Goal: Download file/media

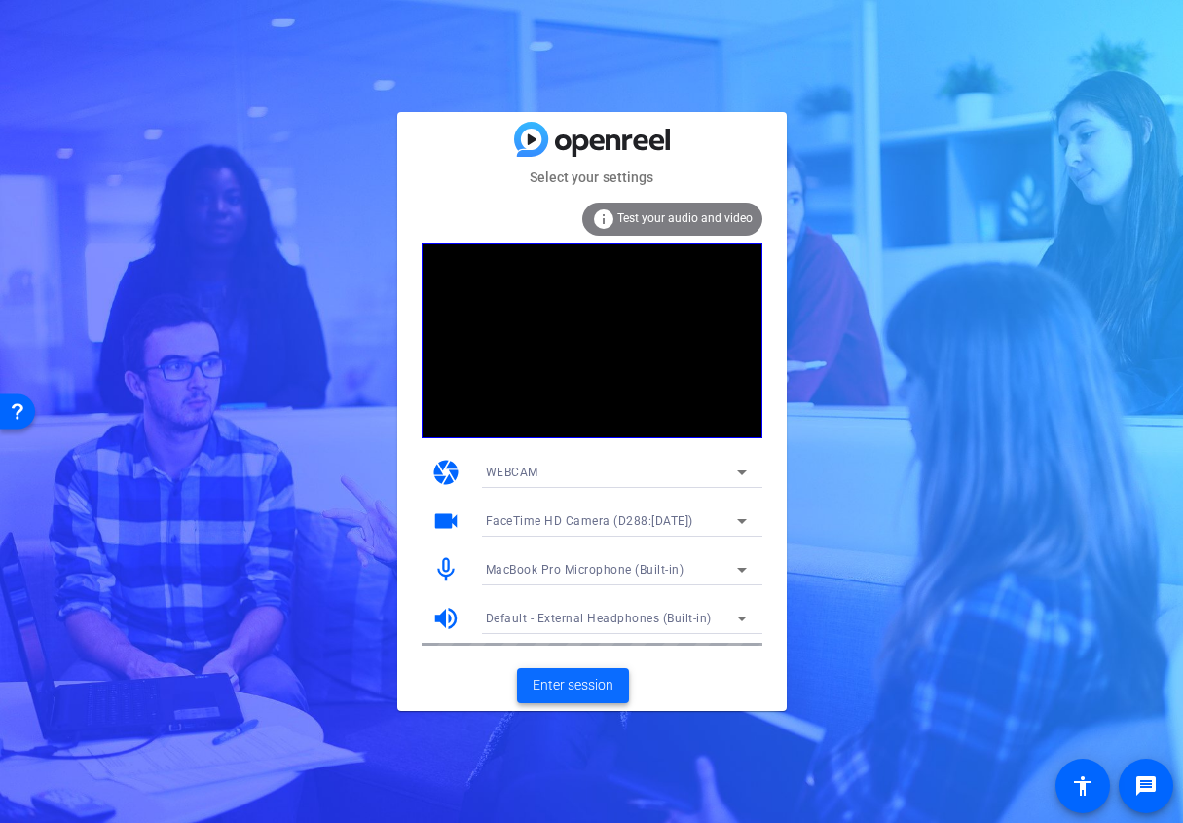
click at [545, 682] on span "Enter session" at bounding box center [573, 685] width 81 height 20
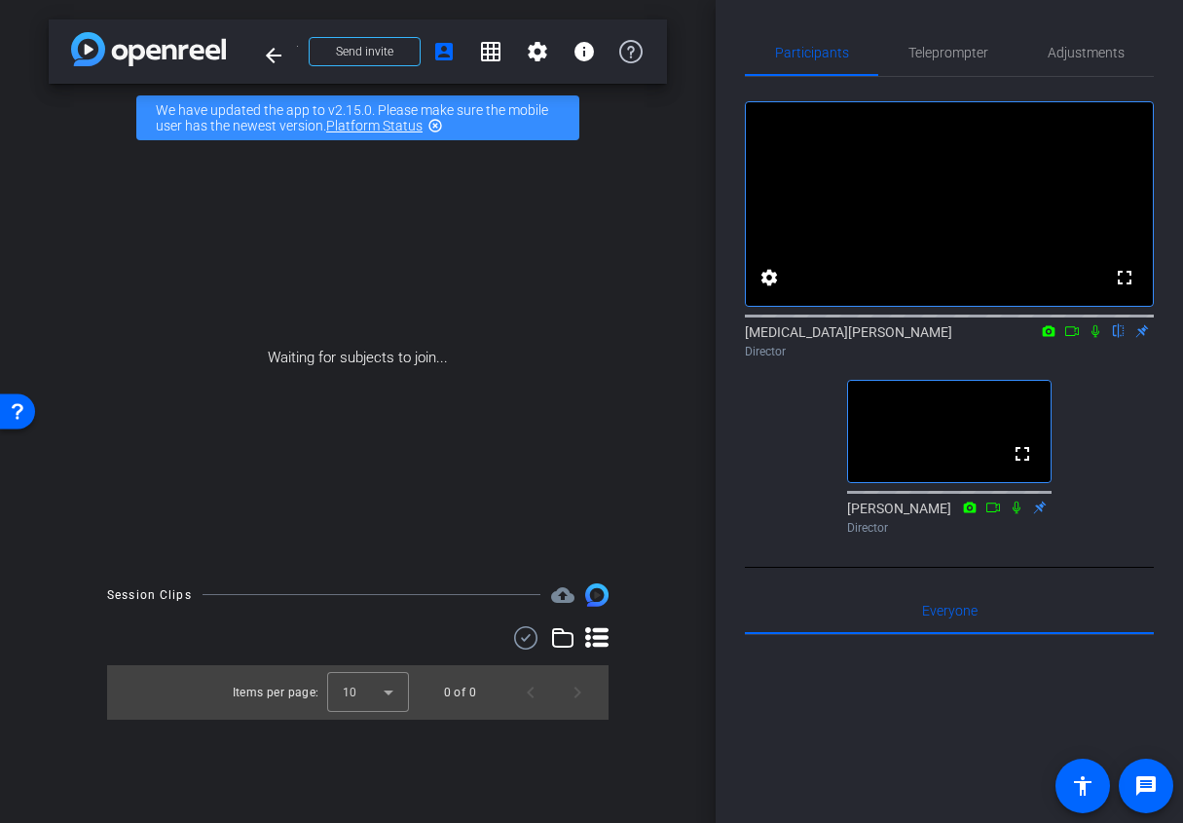
click at [1096, 338] on icon at bounding box center [1096, 331] width 16 height 14
click at [1083, 340] on mat-icon at bounding box center [1072, 331] width 23 height 18
click at [1093, 338] on icon at bounding box center [1096, 331] width 16 height 14
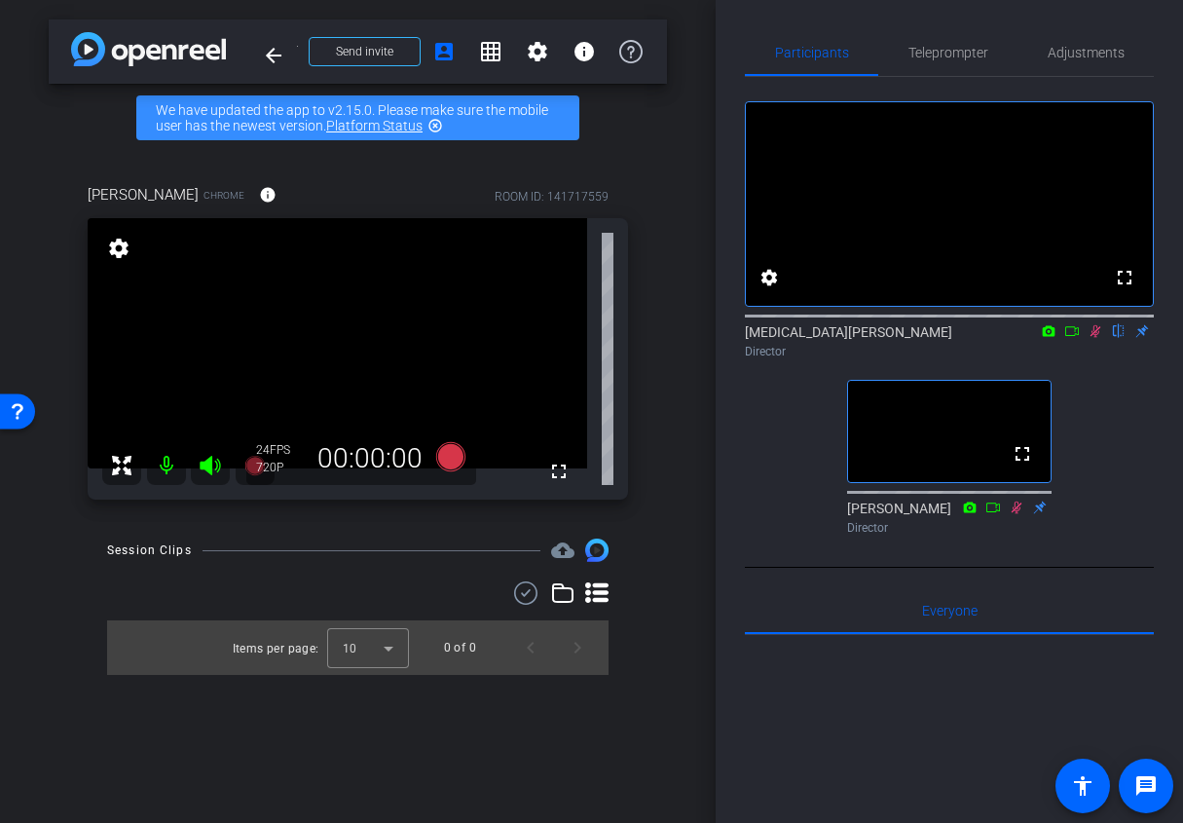
click at [1095, 338] on icon at bounding box center [1096, 331] width 16 height 14
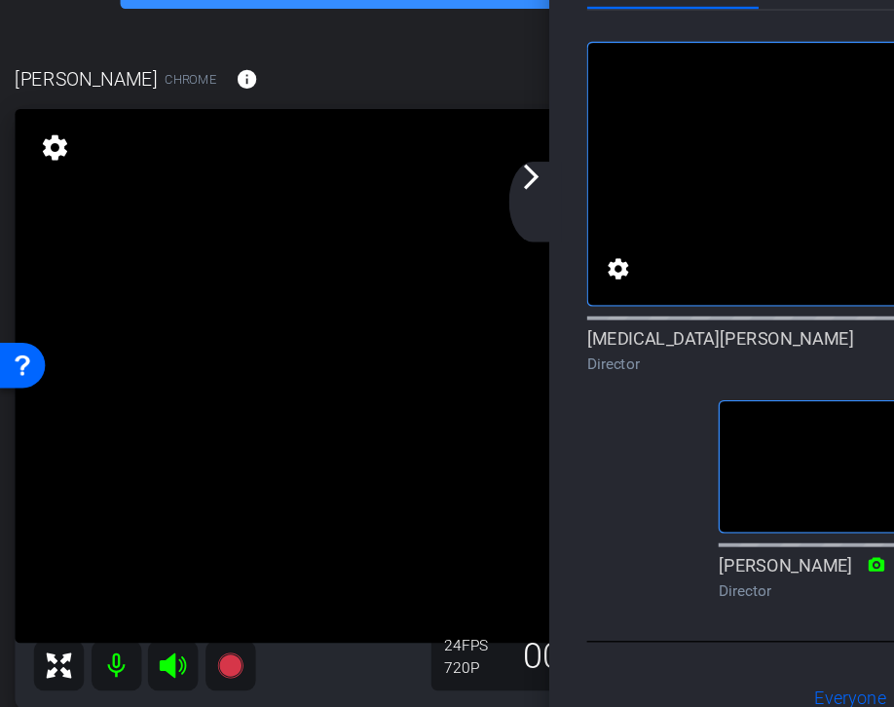
click at [410, 210] on mat-icon "arrow_forward_ios" at bounding box center [412, 206] width 23 height 23
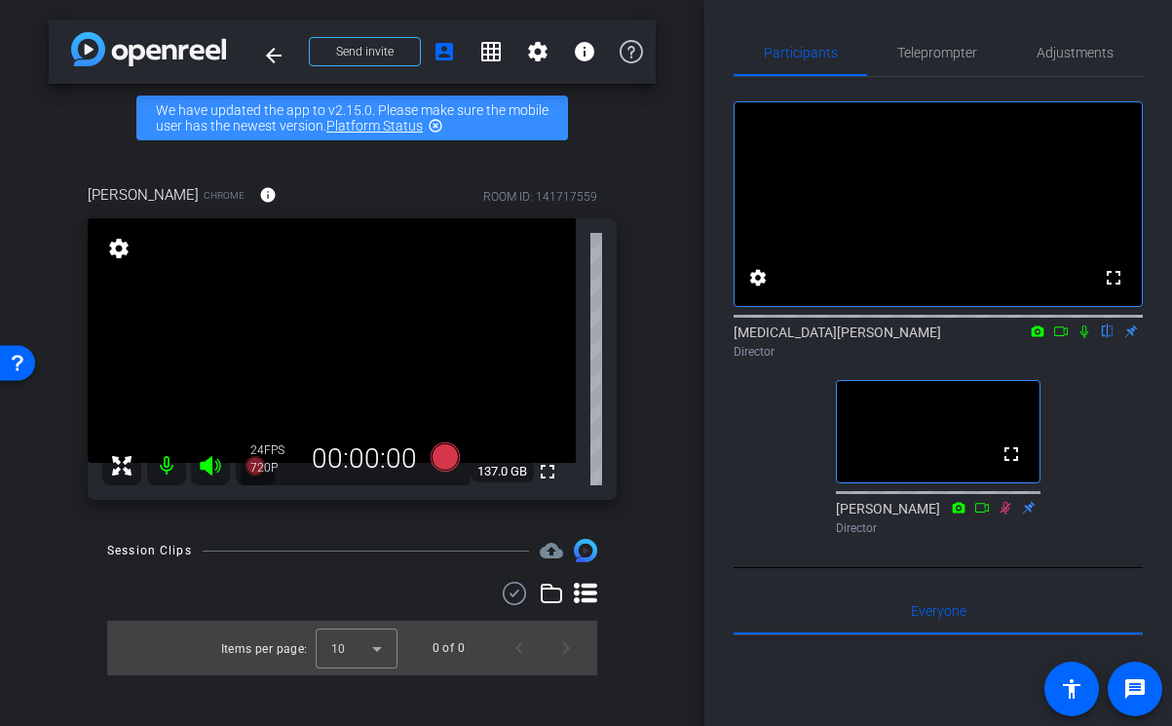
click at [11, 649] on div "arrow_back TS-105_Intro/Outro Back to project Send invite account_box grid_on s…" at bounding box center [352, 363] width 704 height 726
click at [441, 458] on icon at bounding box center [443, 456] width 29 height 29
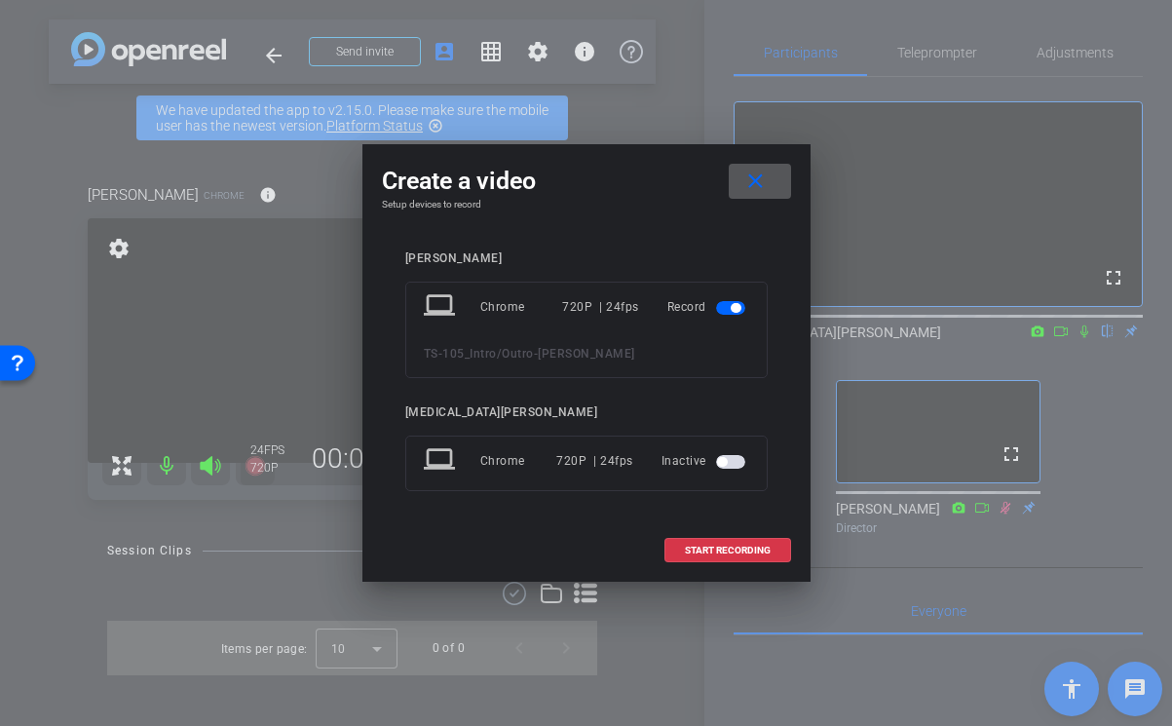
click at [260, 461] on div at bounding box center [586, 363] width 1172 height 726
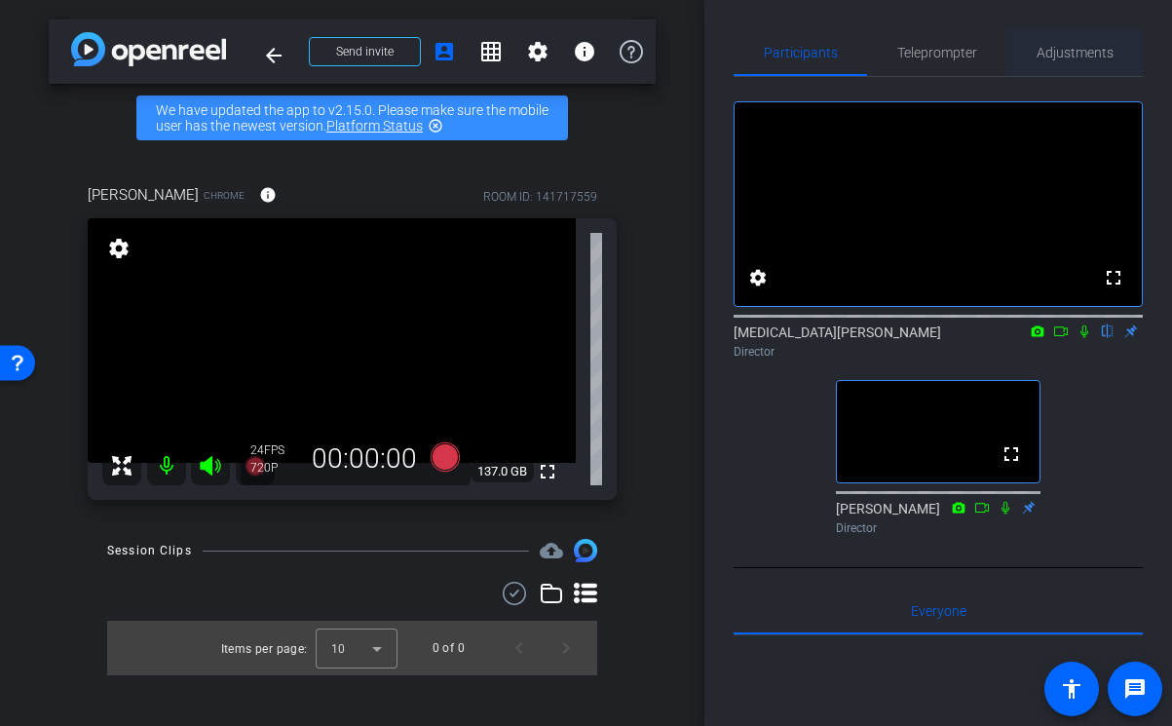
click at [1082, 61] on span "Adjustments" at bounding box center [1074, 52] width 77 height 47
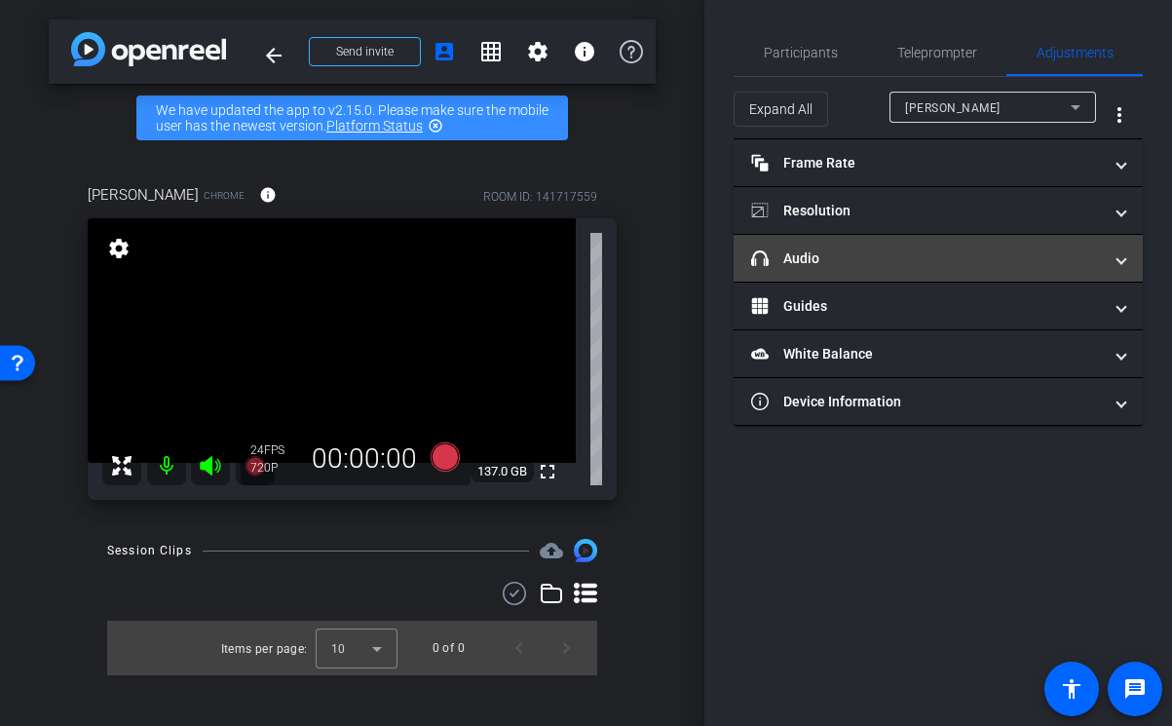
click at [970, 266] on mat-panel-title "headphone icon Audio" at bounding box center [926, 258] width 351 height 20
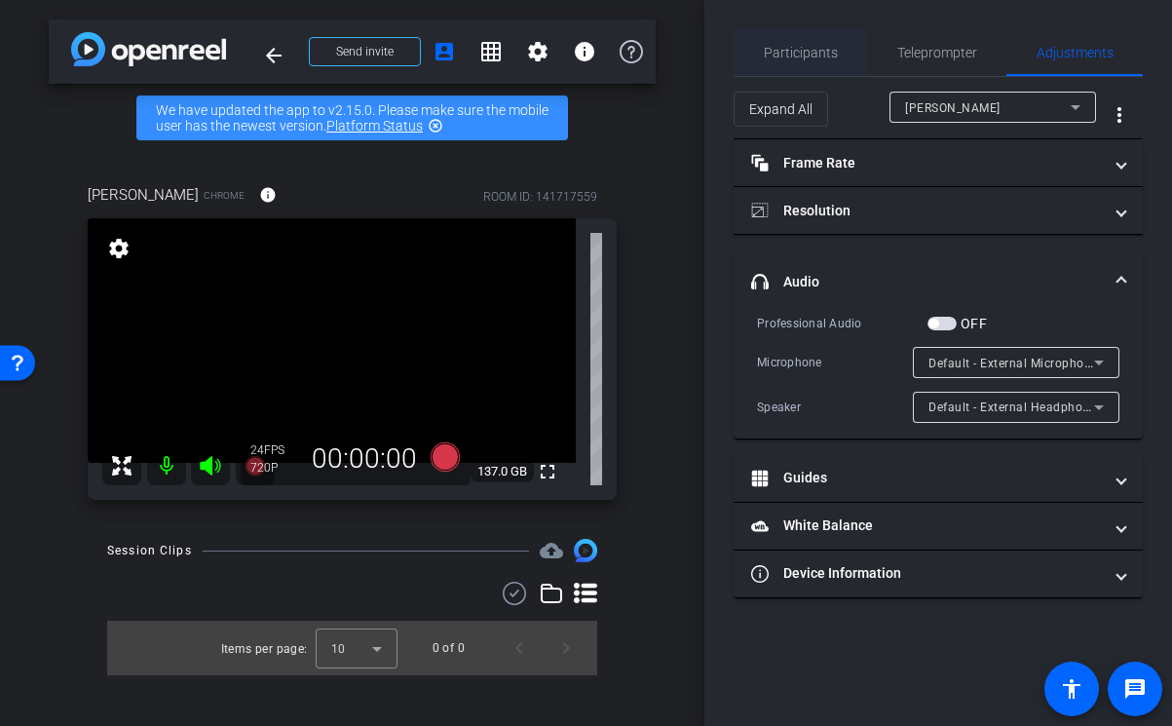
click at [818, 58] on span "Participants" at bounding box center [801, 53] width 74 height 14
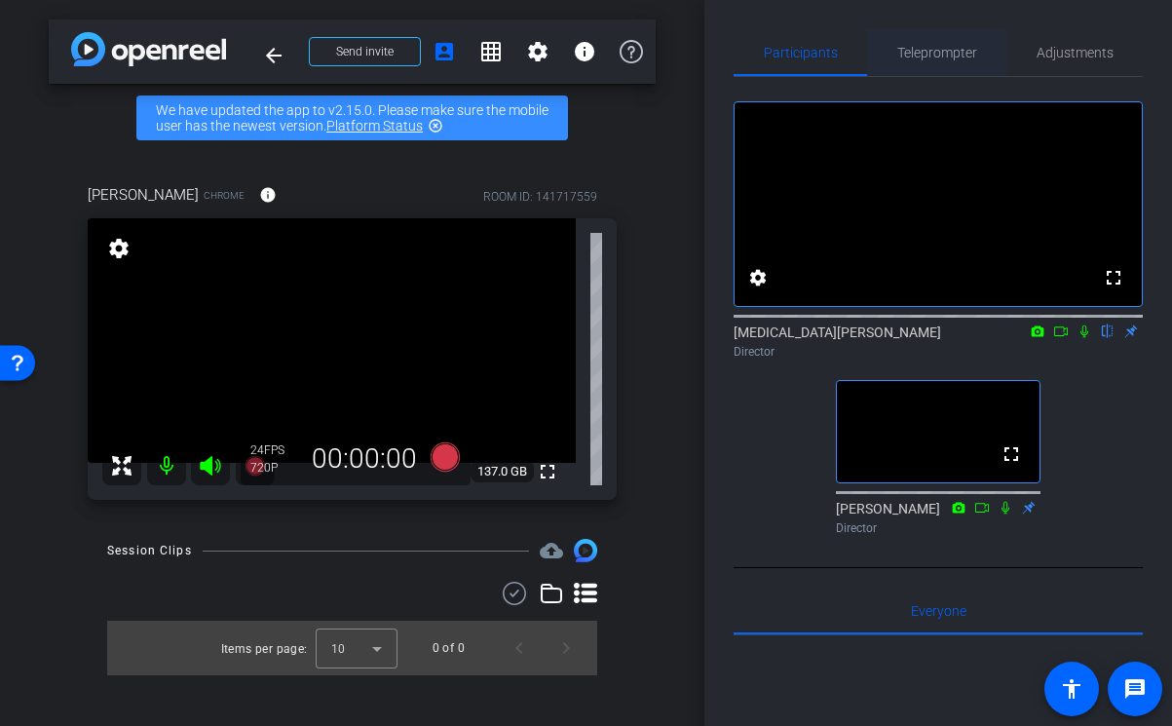
click at [915, 50] on span "Teleprompter" at bounding box center [937, 53] width 80 height 14
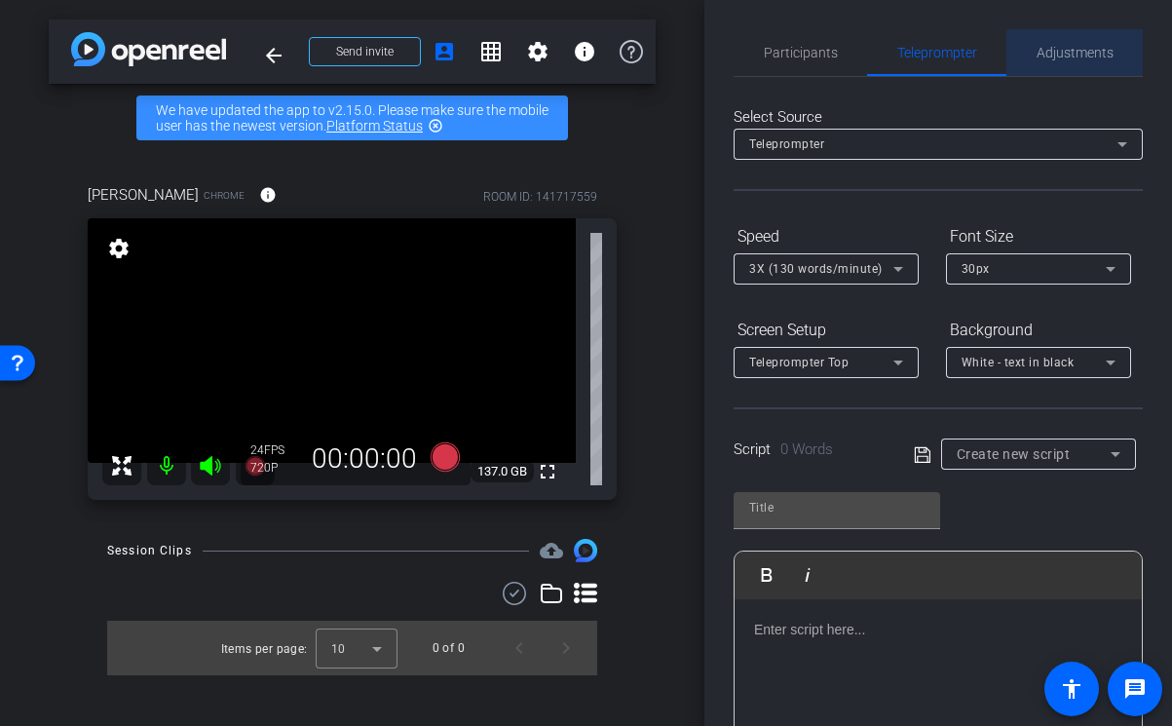
click at [1084, 58] on span "Adjustments" at bounding box center [1074, 53] width 77 height 14
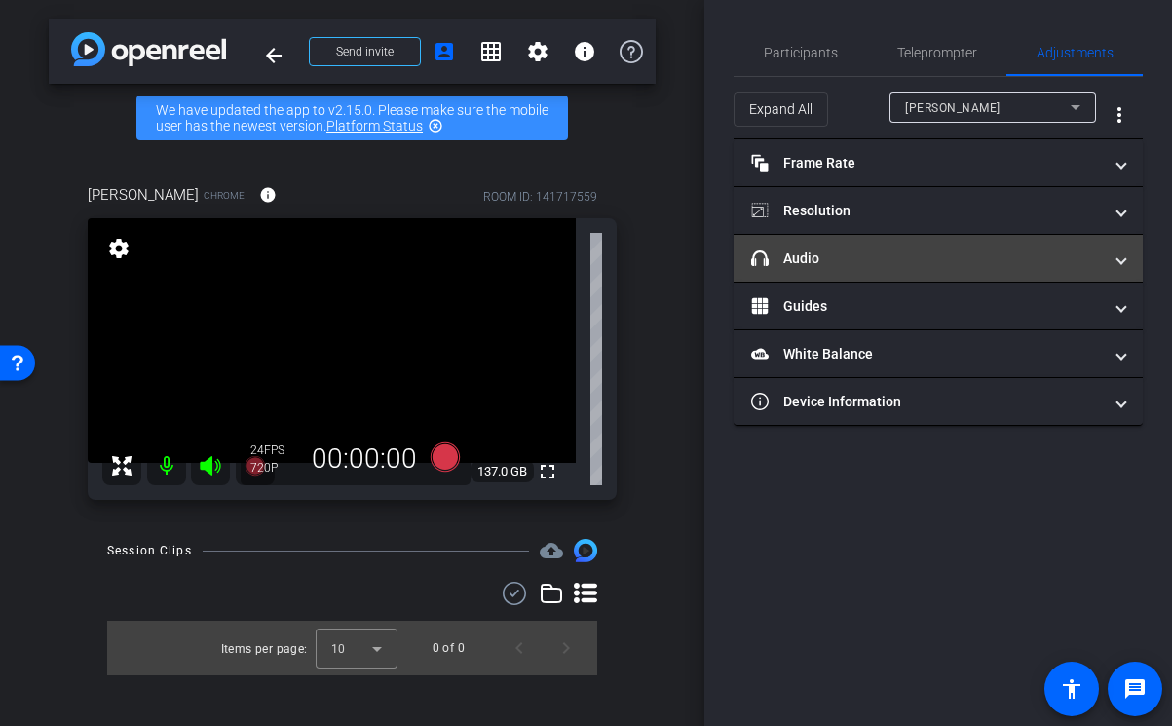
click at [854, 245] on mat-expansion-panel-header "headphone icon Audio" at bounding box center [937, 258] width 409 height 47
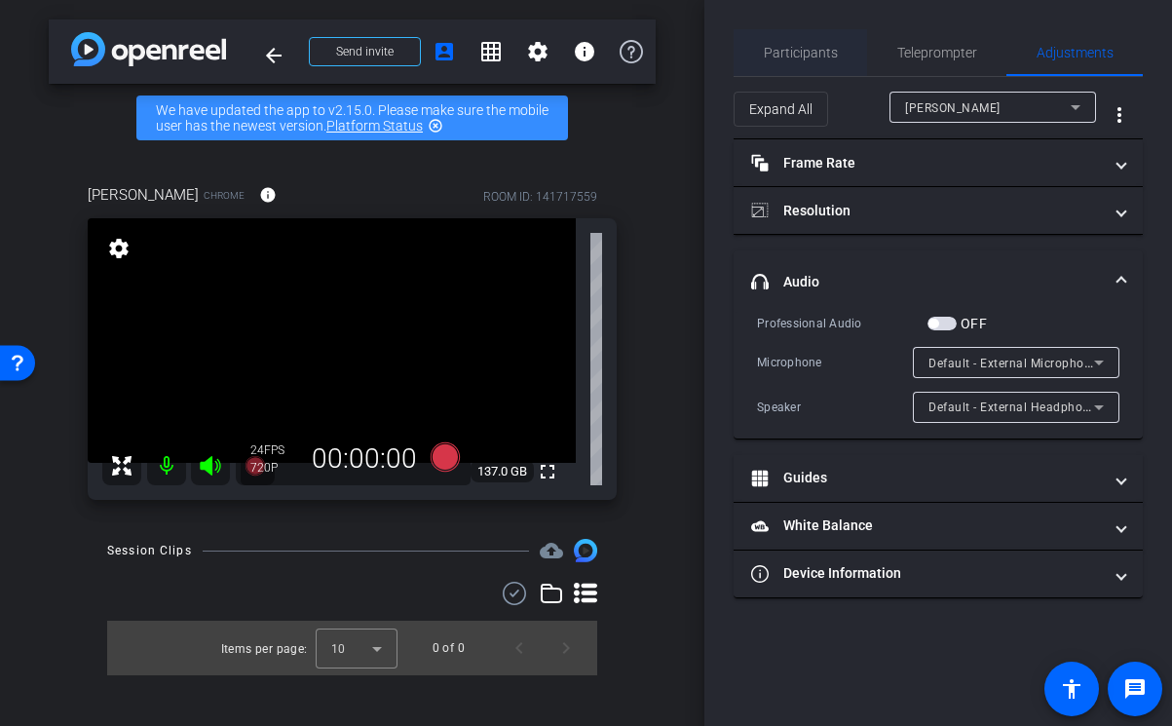
click at [789, 72] on span "Participants" at bounding box center [801, 52] width 74 height 47
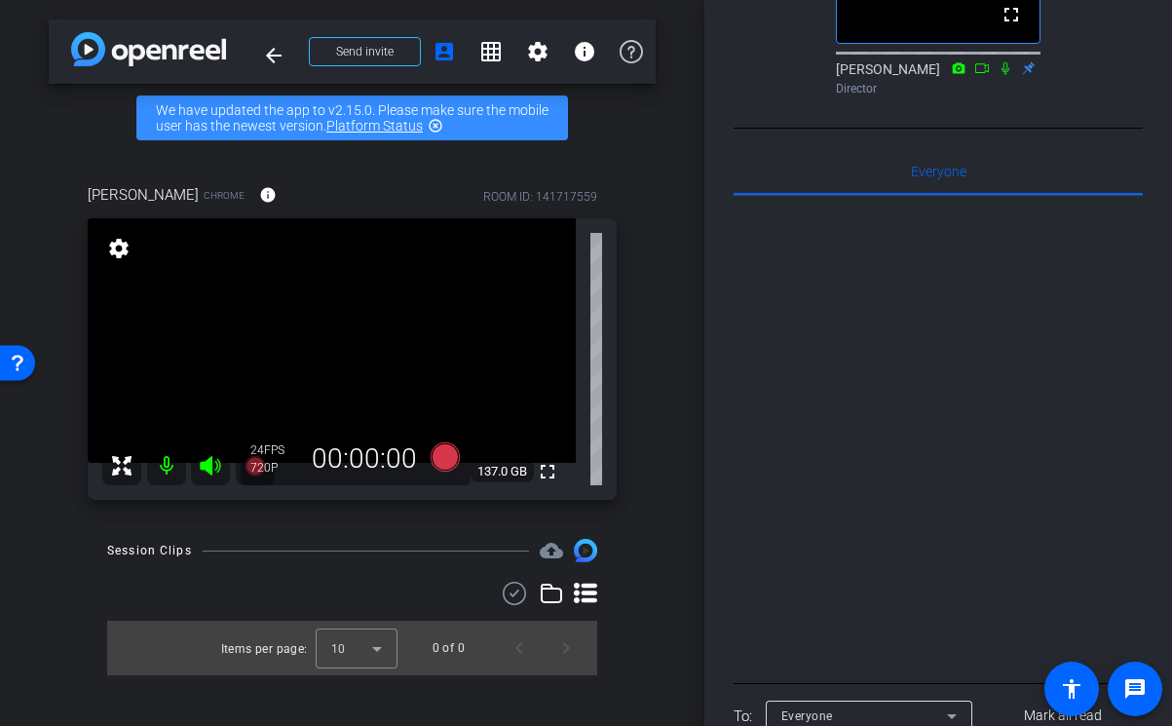
scroll to position [467, 0]
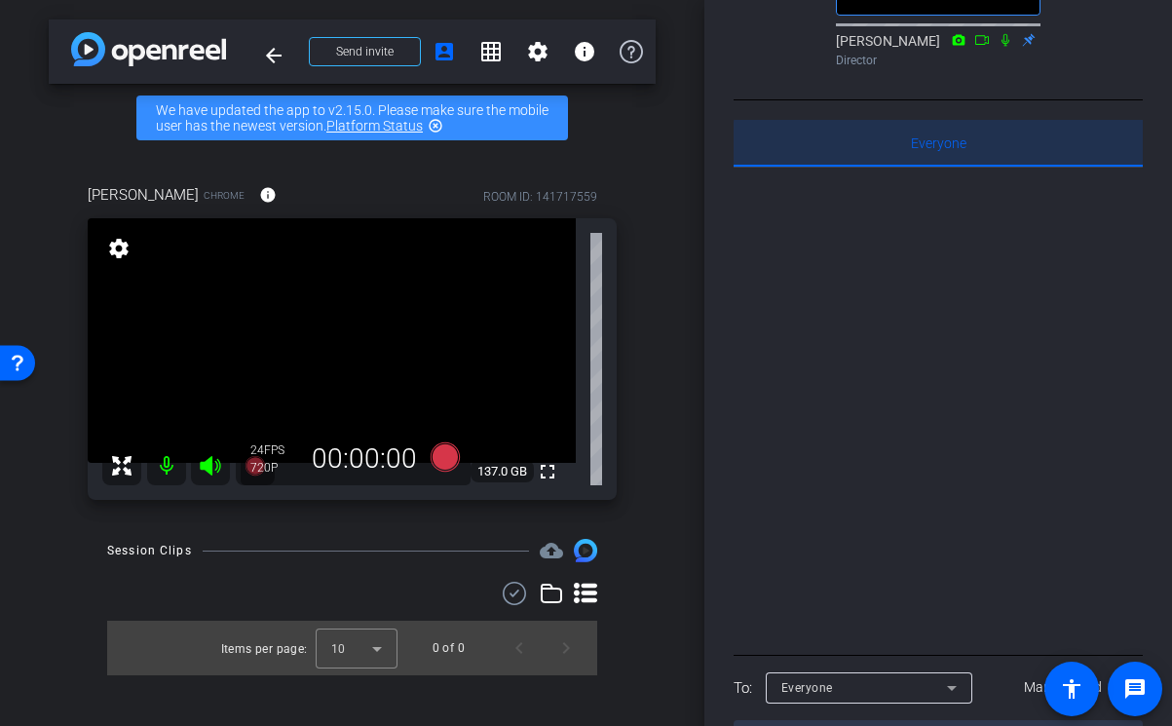
click at [942, 150] on span "Everyone 0" at bounding box center [939, 143] width 56 height 14
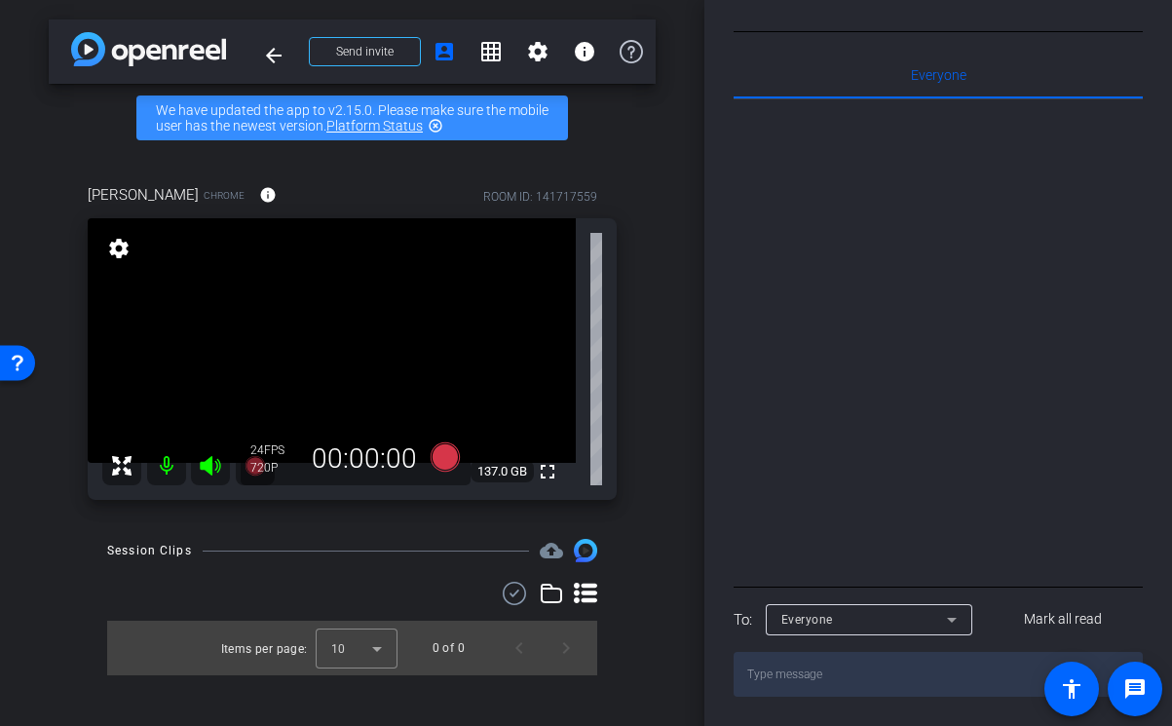
scroll to position [0, 0]
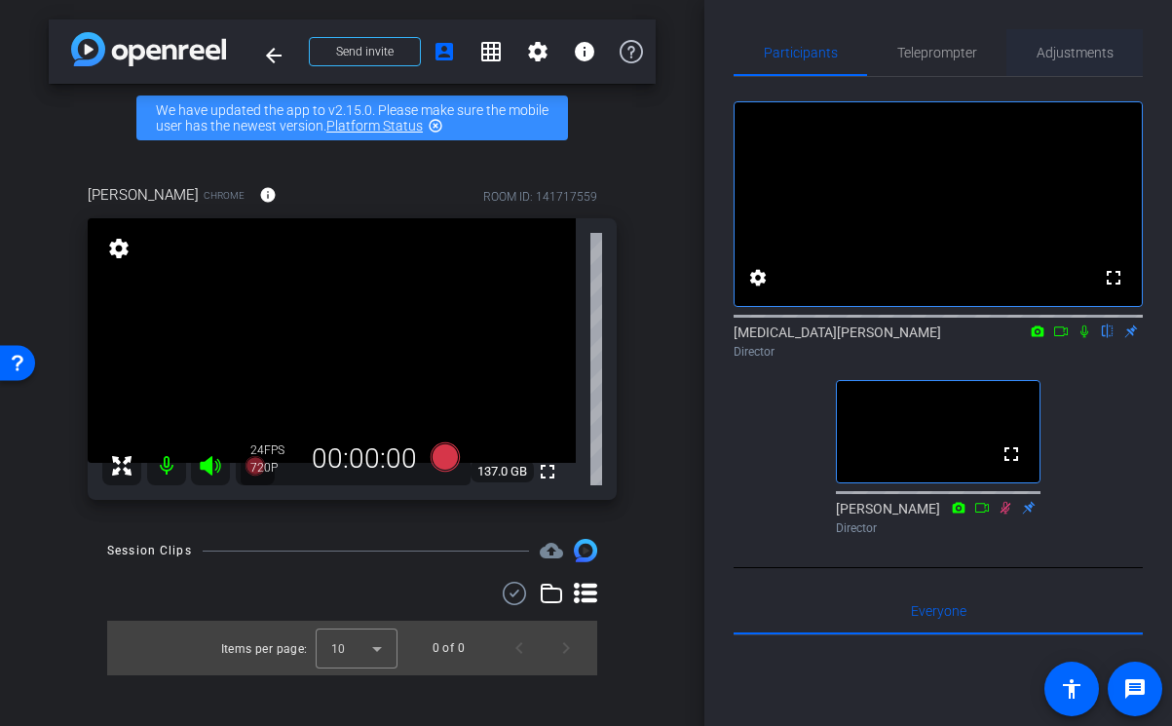
click at [1070, 58] on span "Adjustments" at bounding box center [1074, 53] width 77 height 14
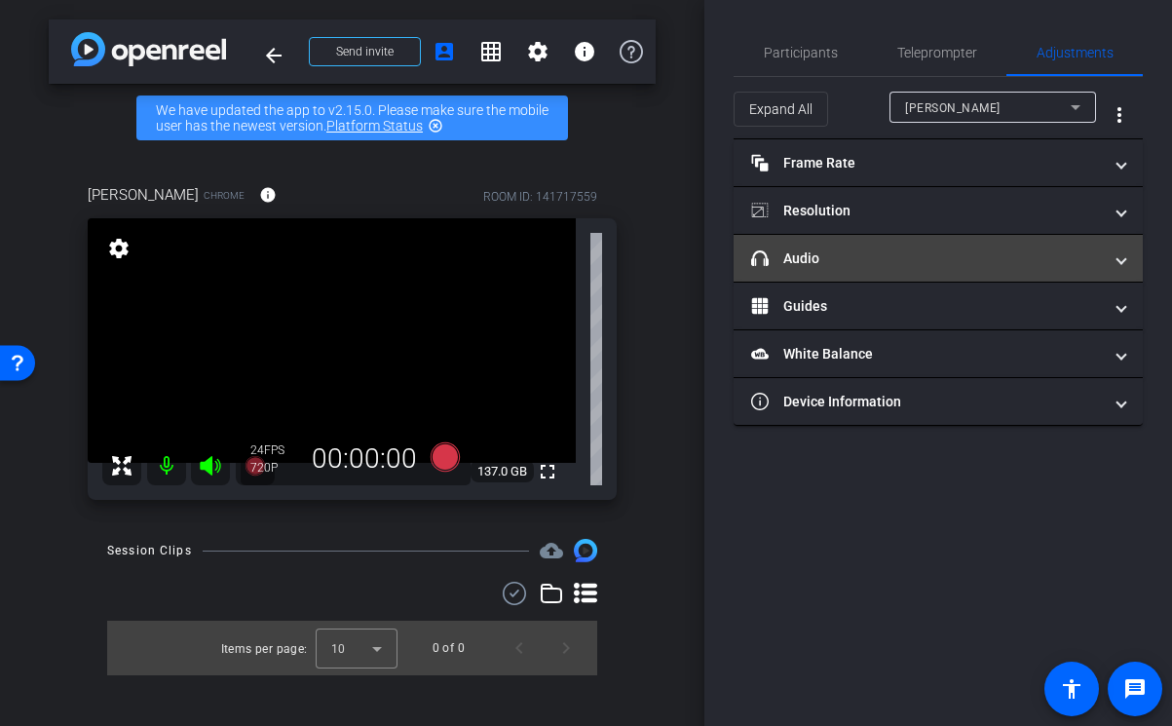
click at [846, 241] on mat-expansion-panel-header "headphone icon Audio" at bounding box center [937, 258] width 409 height 47
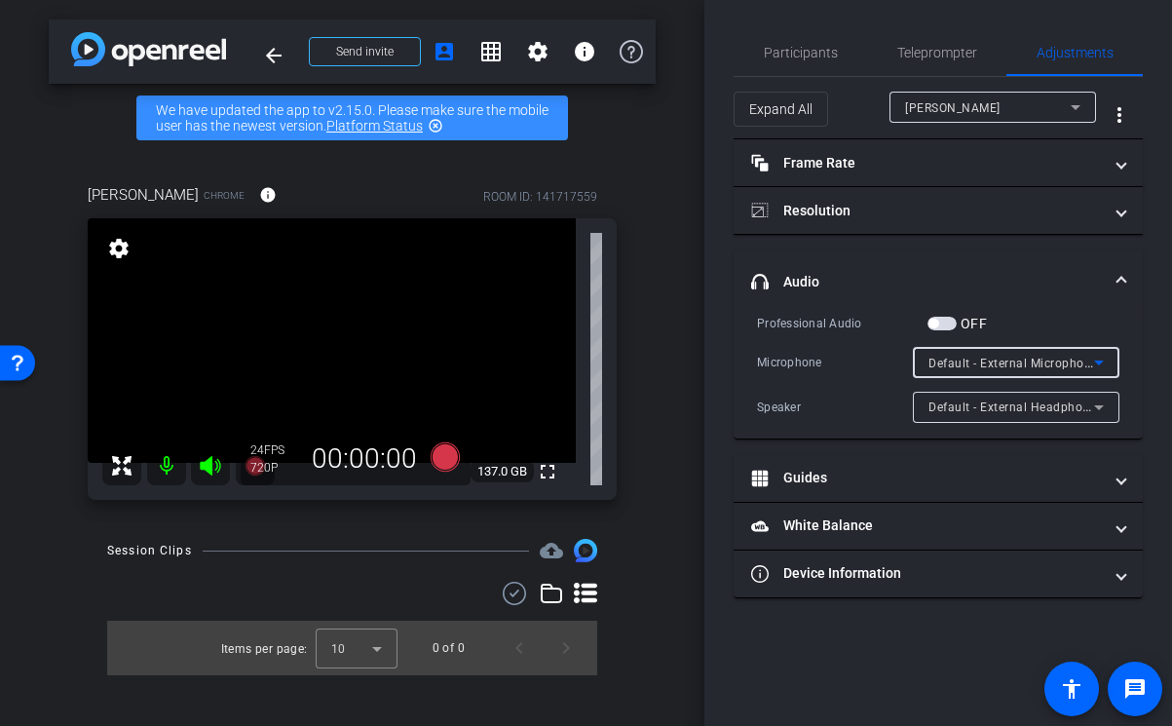
click at [962, 372] on div "Default - External Microphone (Built-in)" at bounding box center [1011, 363] width 166 height 24
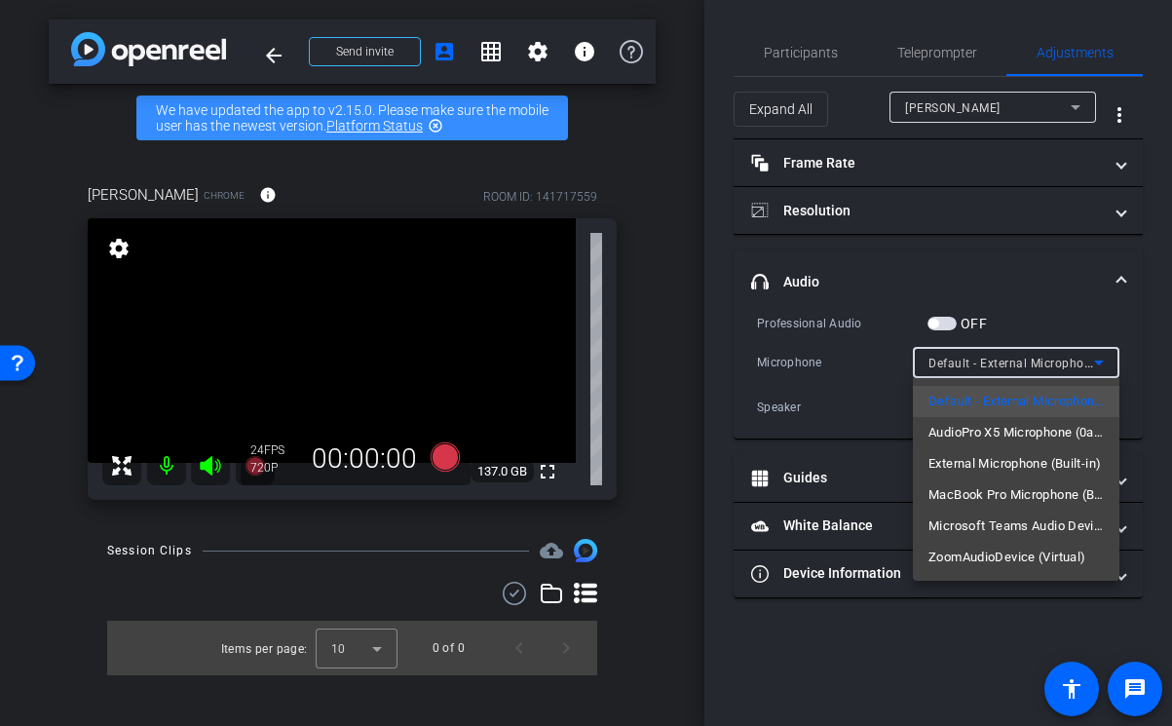
click at [1033, 307] on div at bounding box center [586, 363] width 1172 height 726
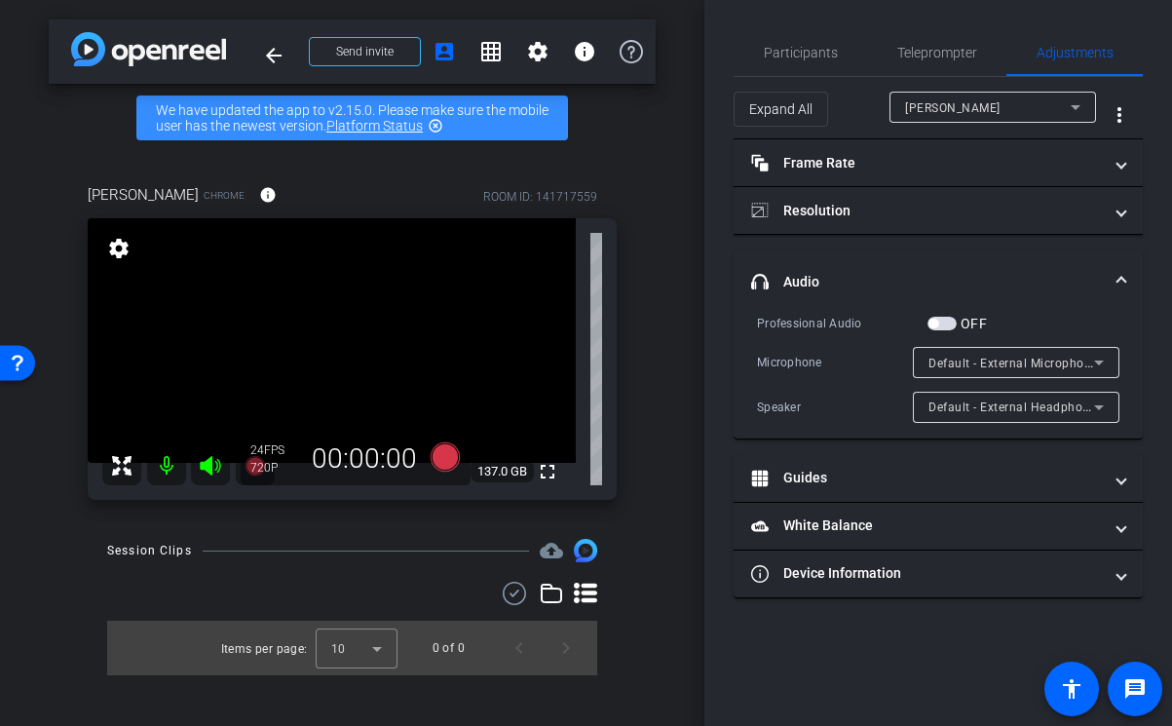
click at [997, 419] on div "Default - External Headphones (Built-in)" at bounding box center [1015, 407] width 175 height 31
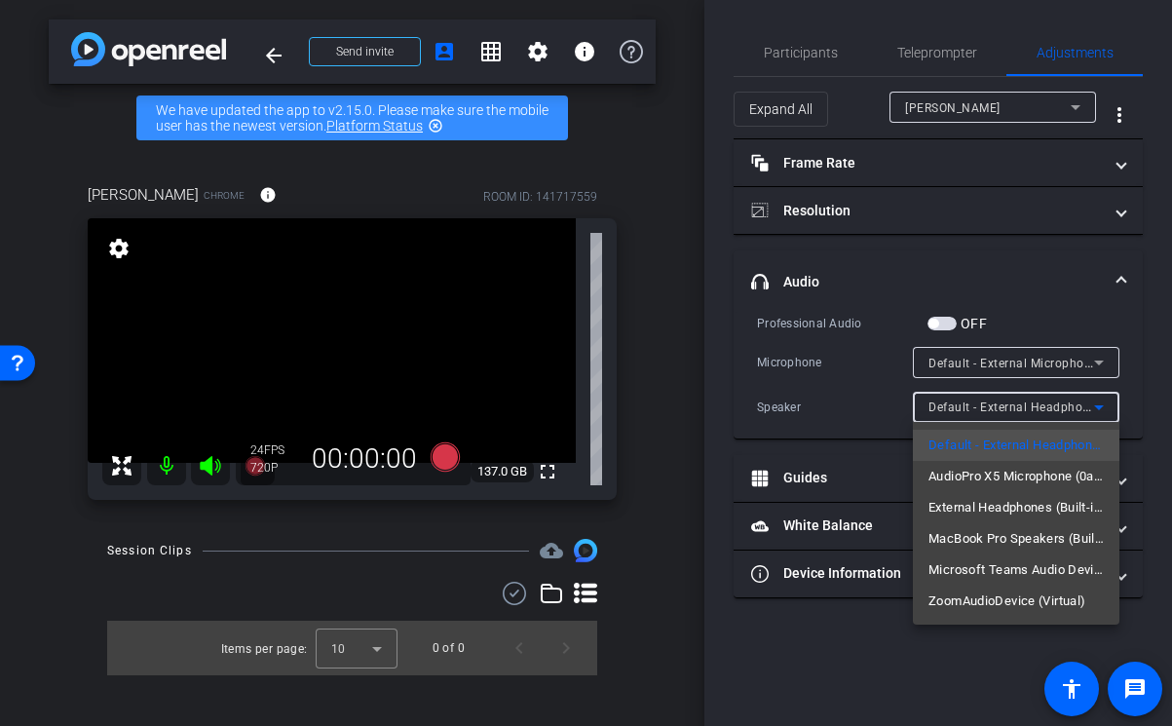
click at [843, 385] on div at bounding box center [586, 363] width 1172 height 726
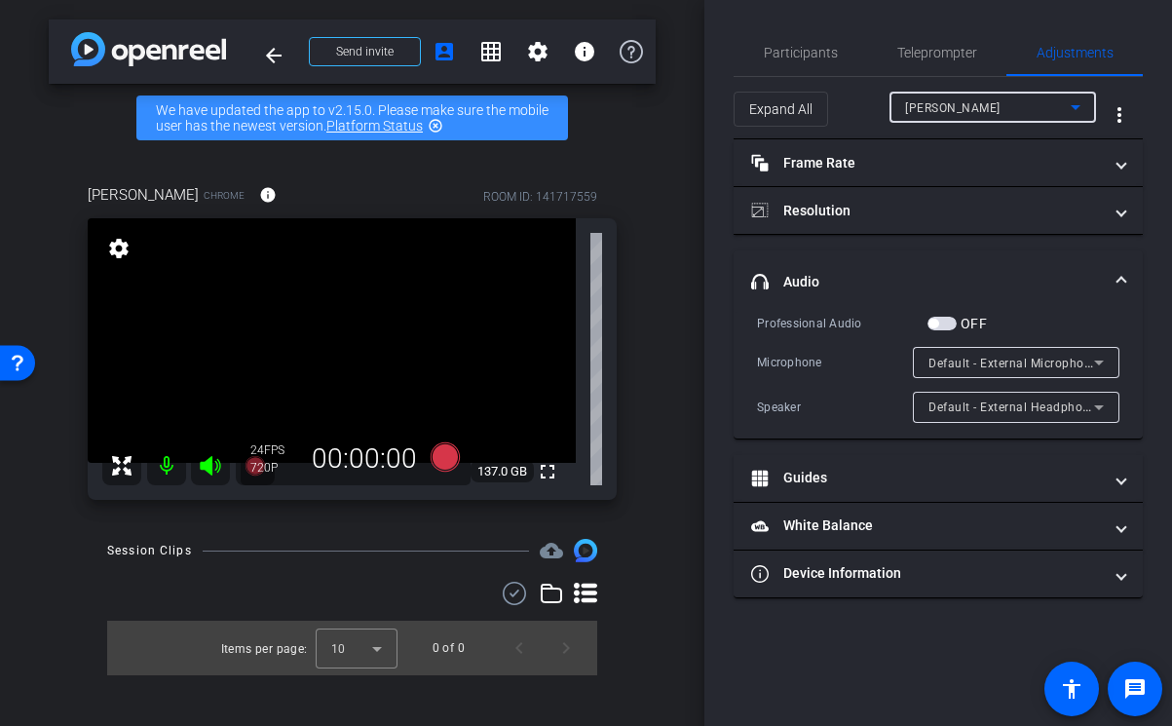
click at [972, 107] on span "[PERSON_NAME]" at bounding box center [952, 108] width 95 height 14
click at [966, 133] on mat-option "[PERSON_NAME]" at bounding box center [992, 146] width 206 height 31
click at [414, 553] on div "Session Clips cloud_upload" at bounding box center [352, 550] width 490 height 23
click at [440, 461] on icon at bounding box center [443, 456] width 29 height 29
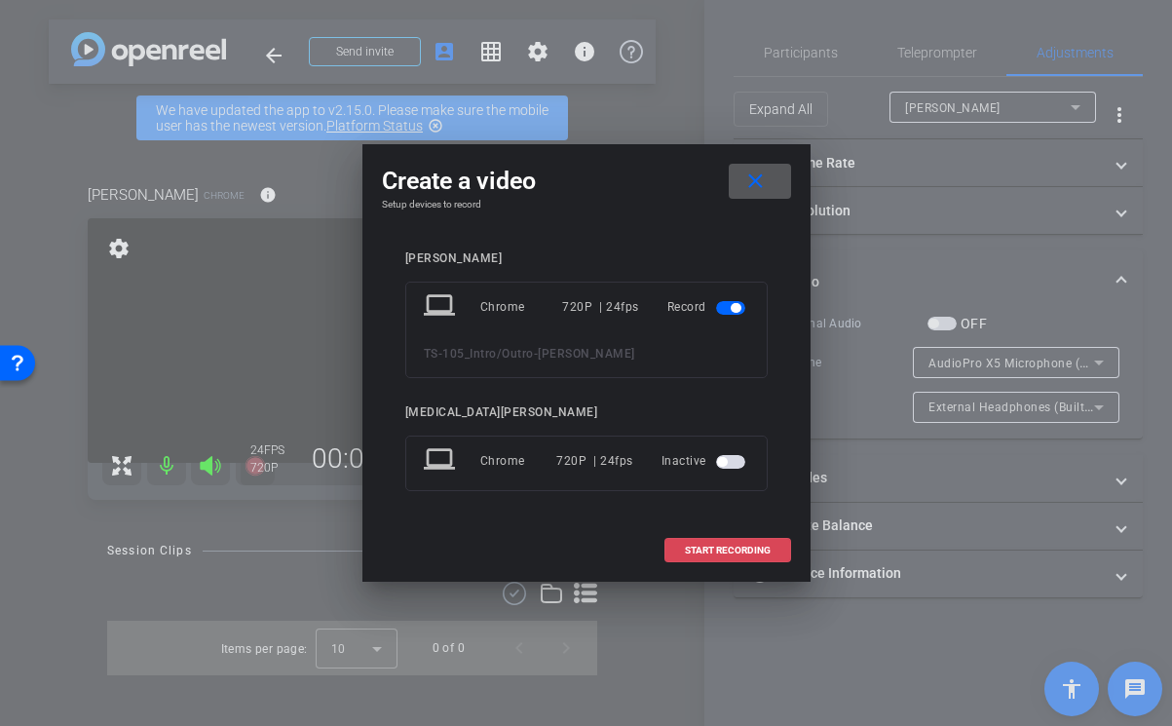
click at [716, 546] on span "START RECORDING" at bounding box center [728, 550] width 86 height 10
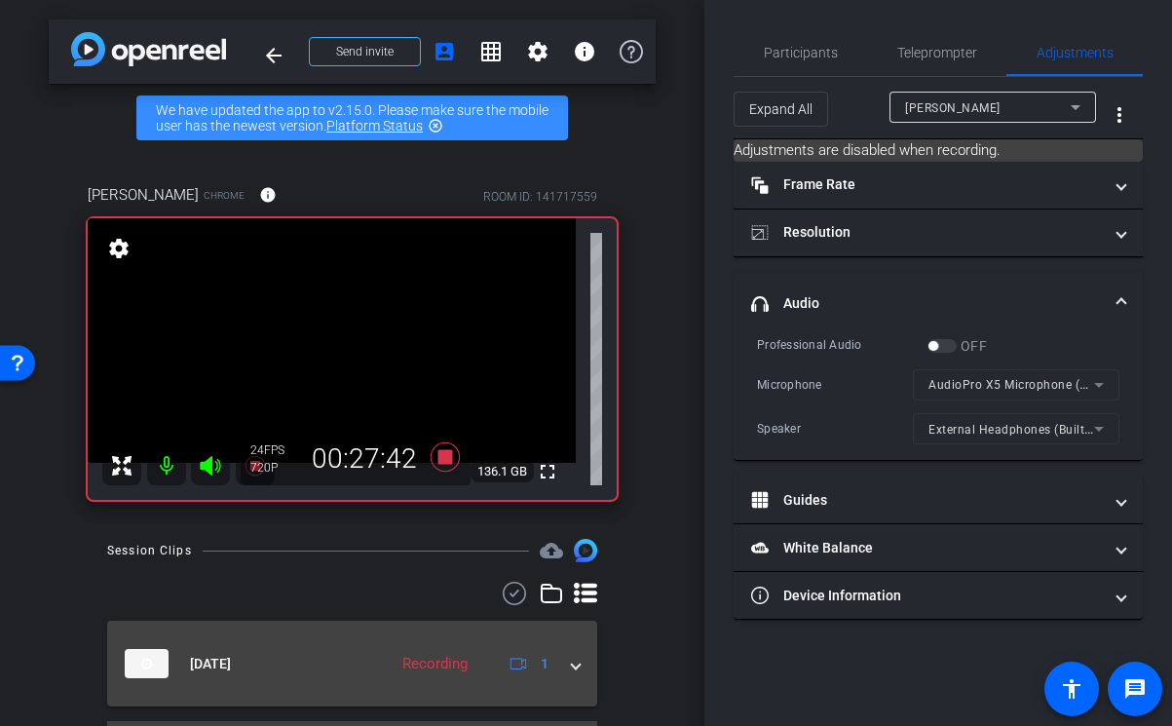
click at [580, 666] on mat-expansion-panel-header "[DATE] Recording 1" at bounding box center [352, 663] width 490 height 86
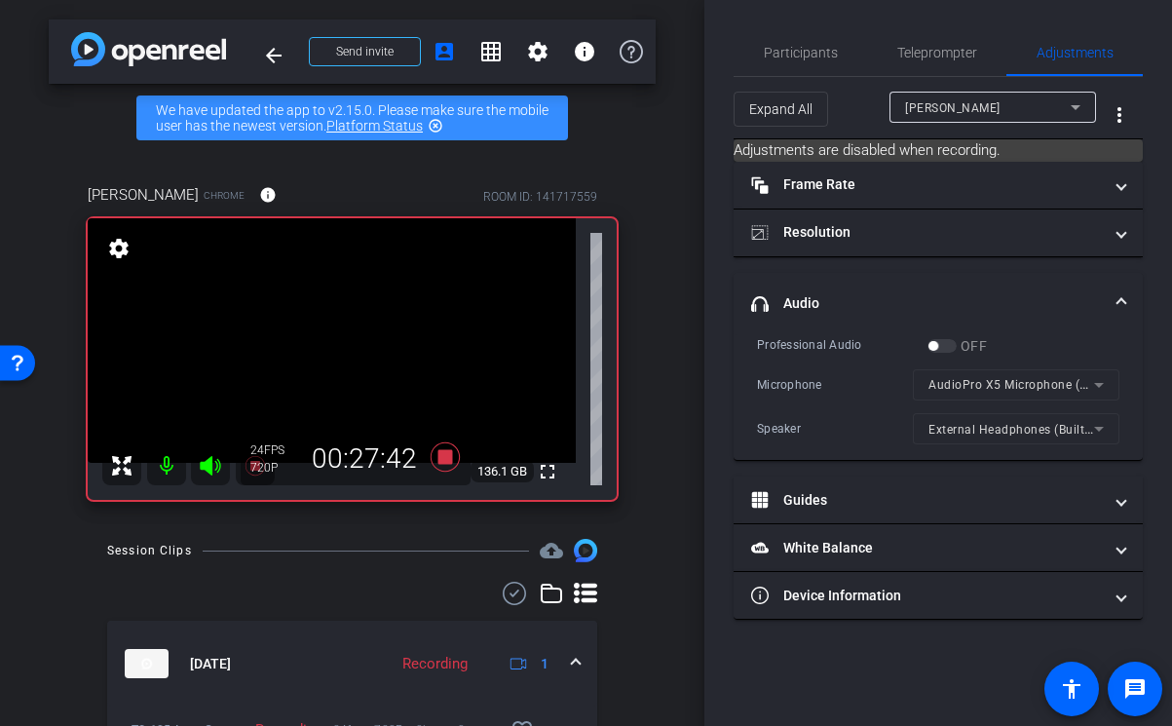
scroll to position [117, 0]
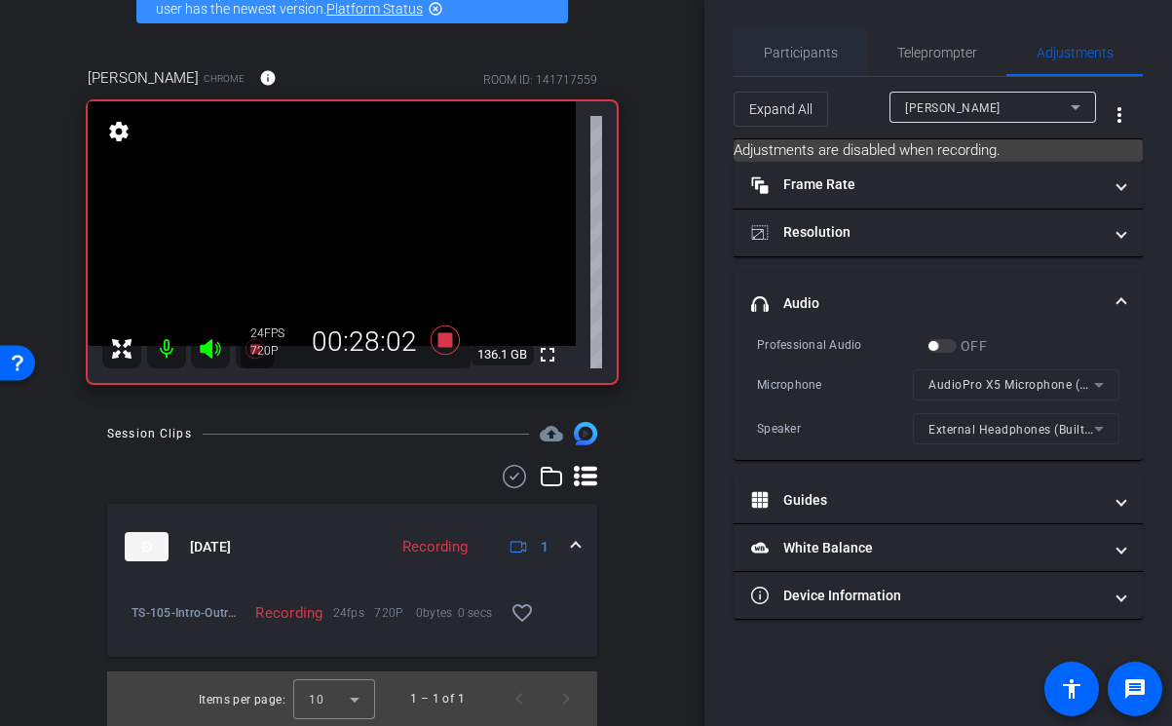
click at [796, 53] on span "Participants" at bounding box center [801, 53] width 74 height 14
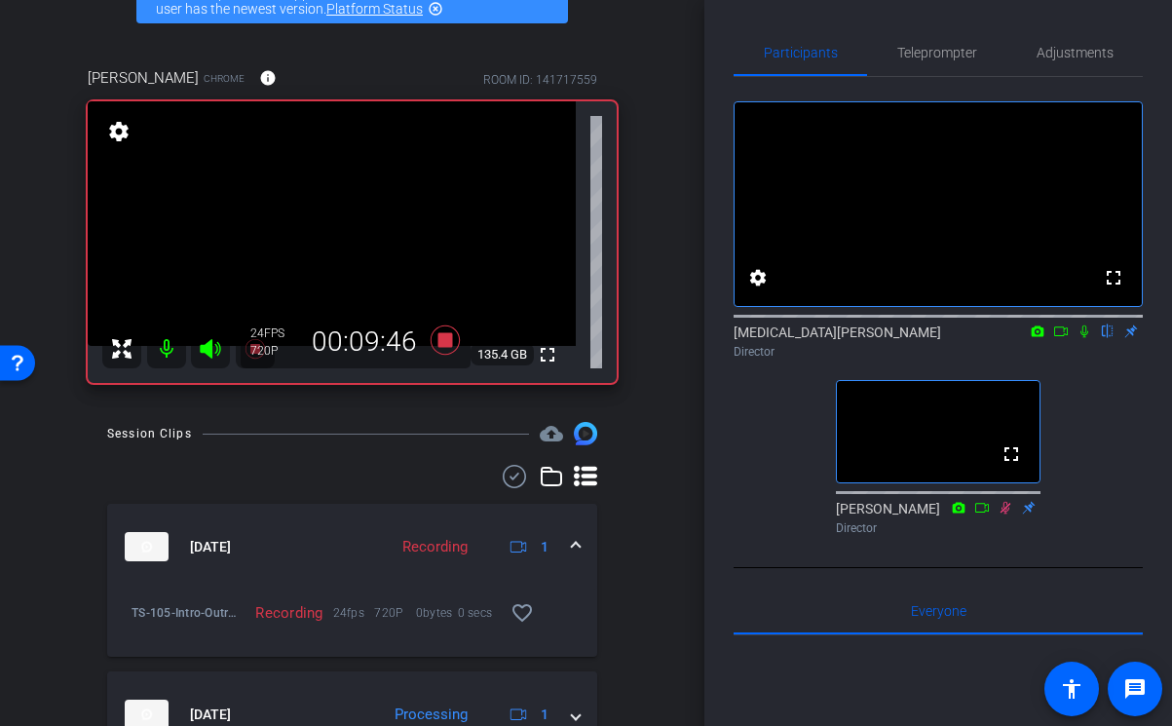
scroll to position [217, 0]
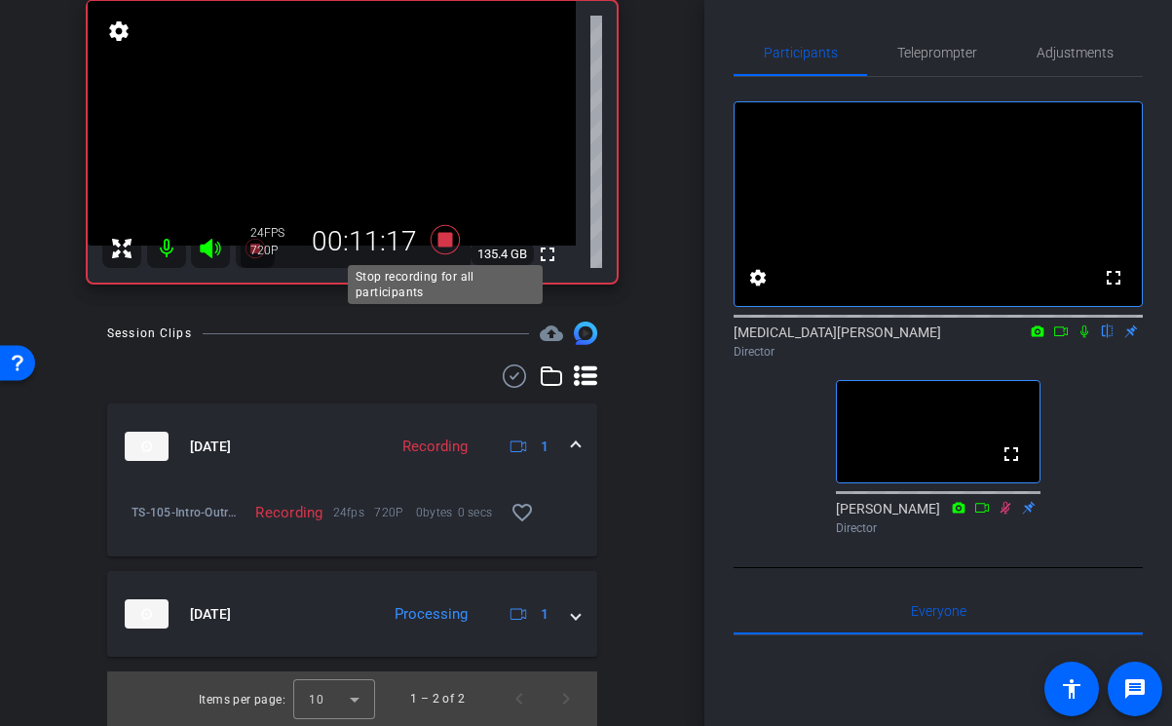
click at [437, 233] on icon at bounding box center [443, 239] width 29 height 29
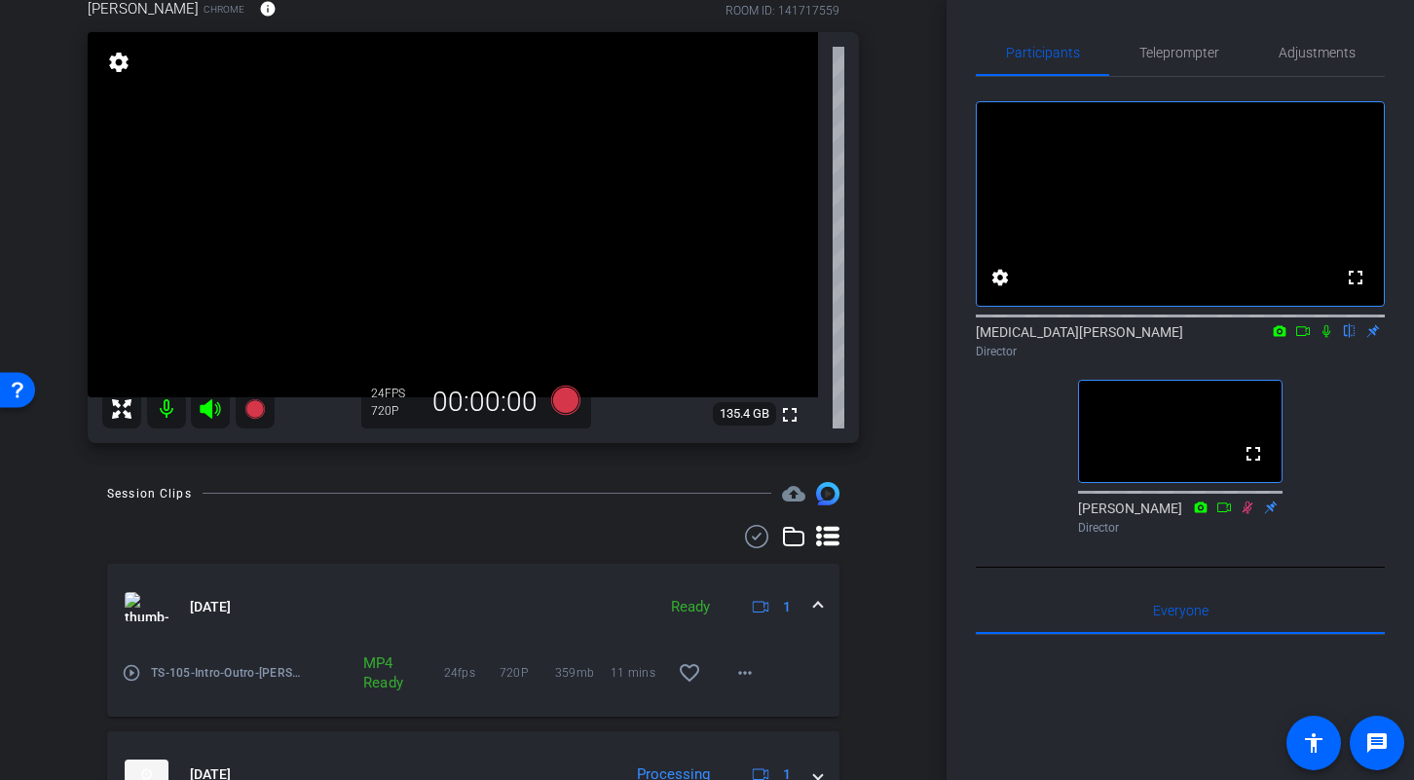
scroll to position [292, 0]
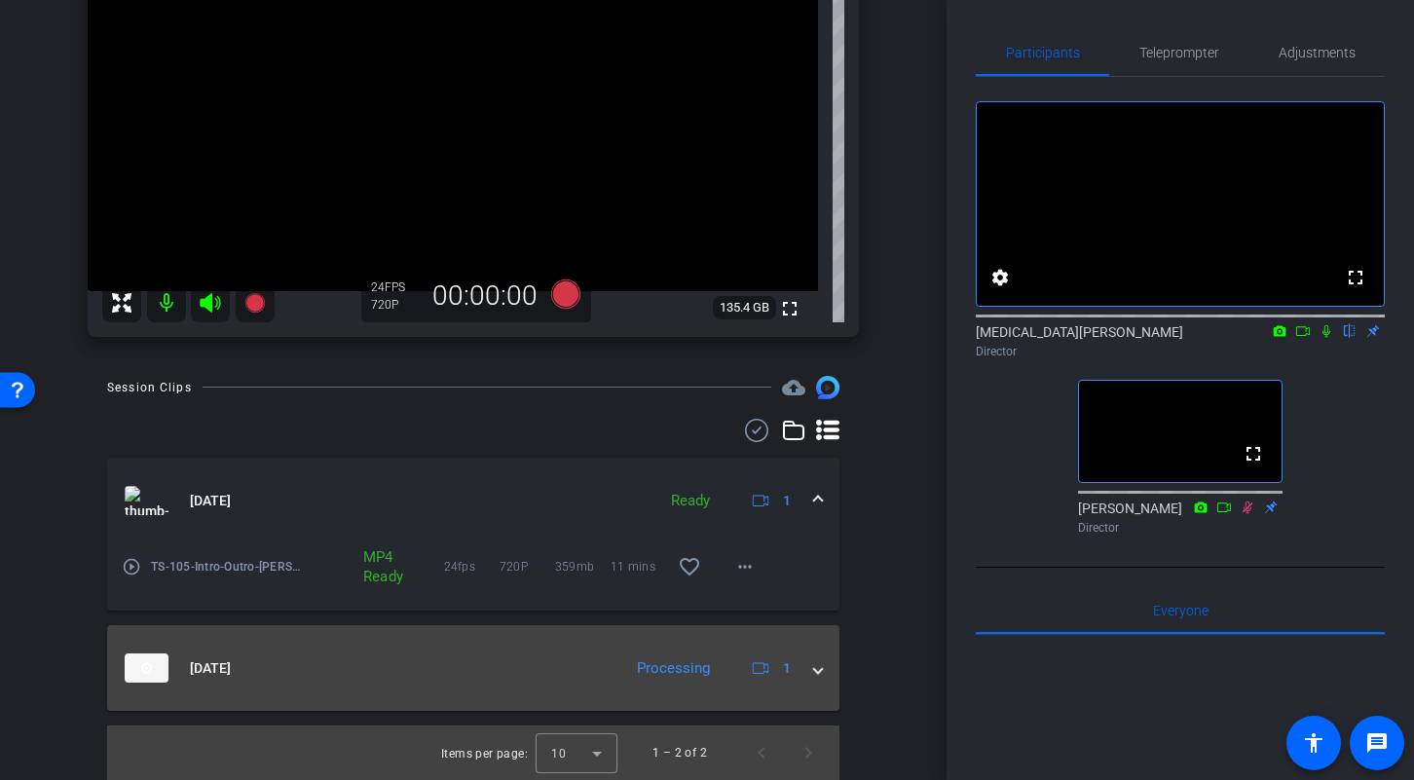
click at [481, 678] on mat-panel-title "[DATE]" at bounding box center [368, 667] width 487 height 29
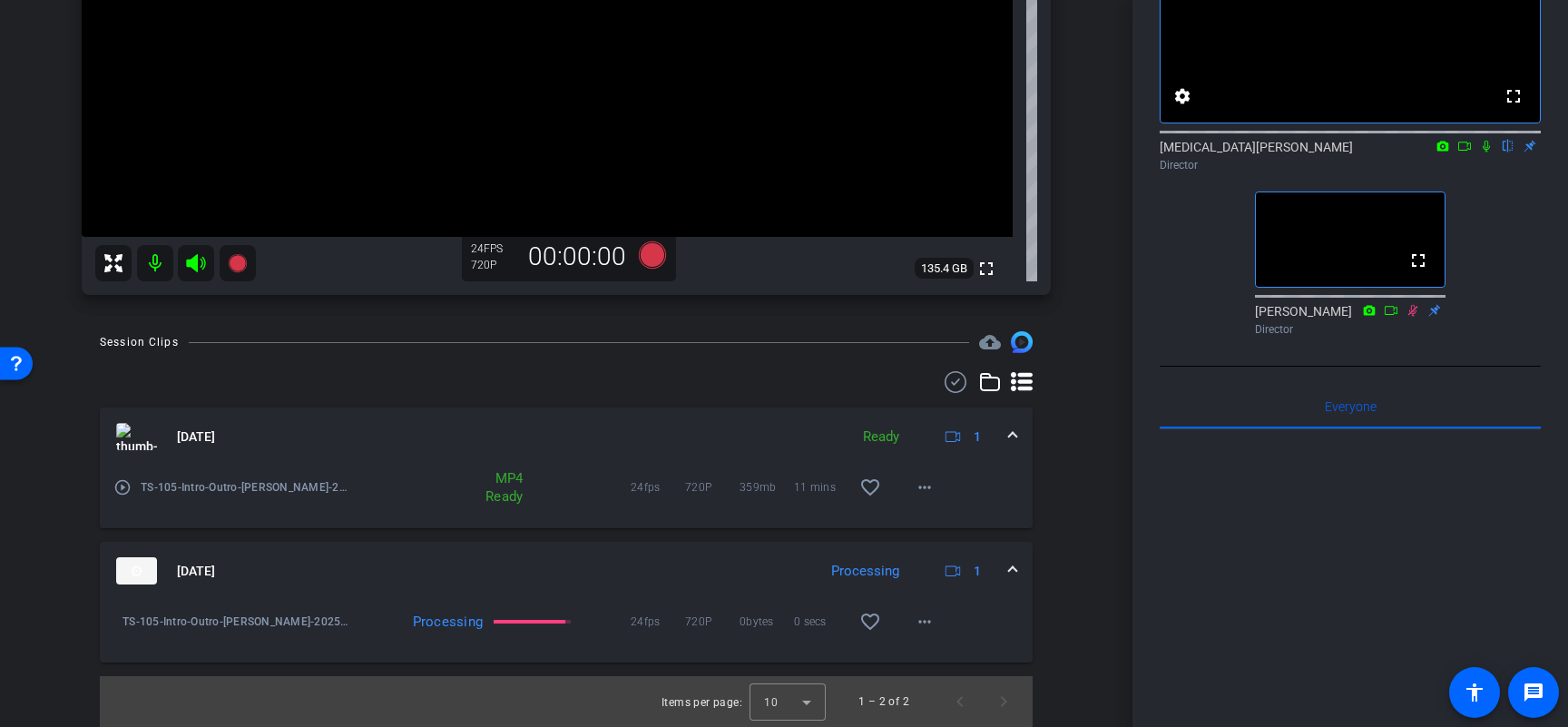
scroll to position [0, 0]
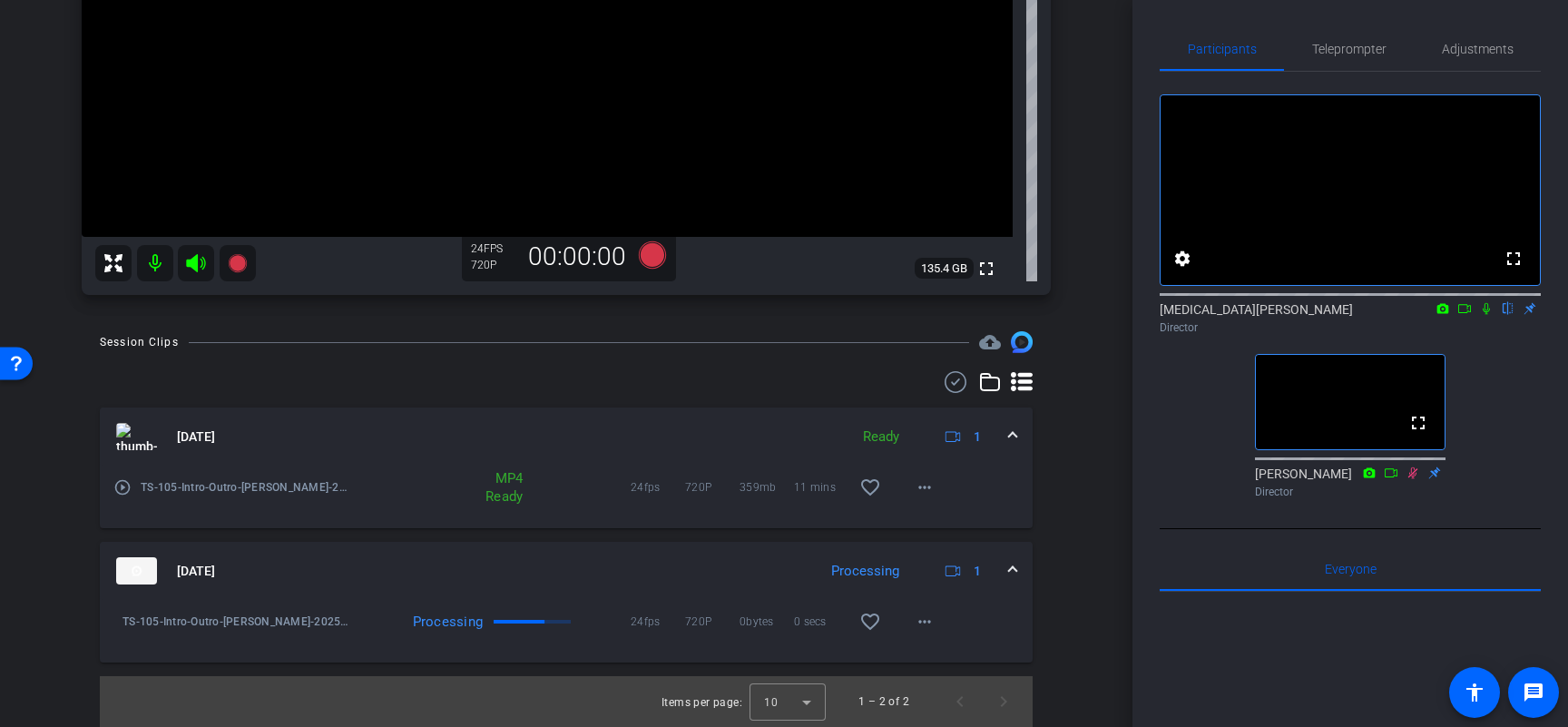
click at [1101, 315] on icon at bounding box center [1465, 309] width 15 height 13
click at [1101, 315] on icon at bounding box center [1508, 309] width 15 height 13
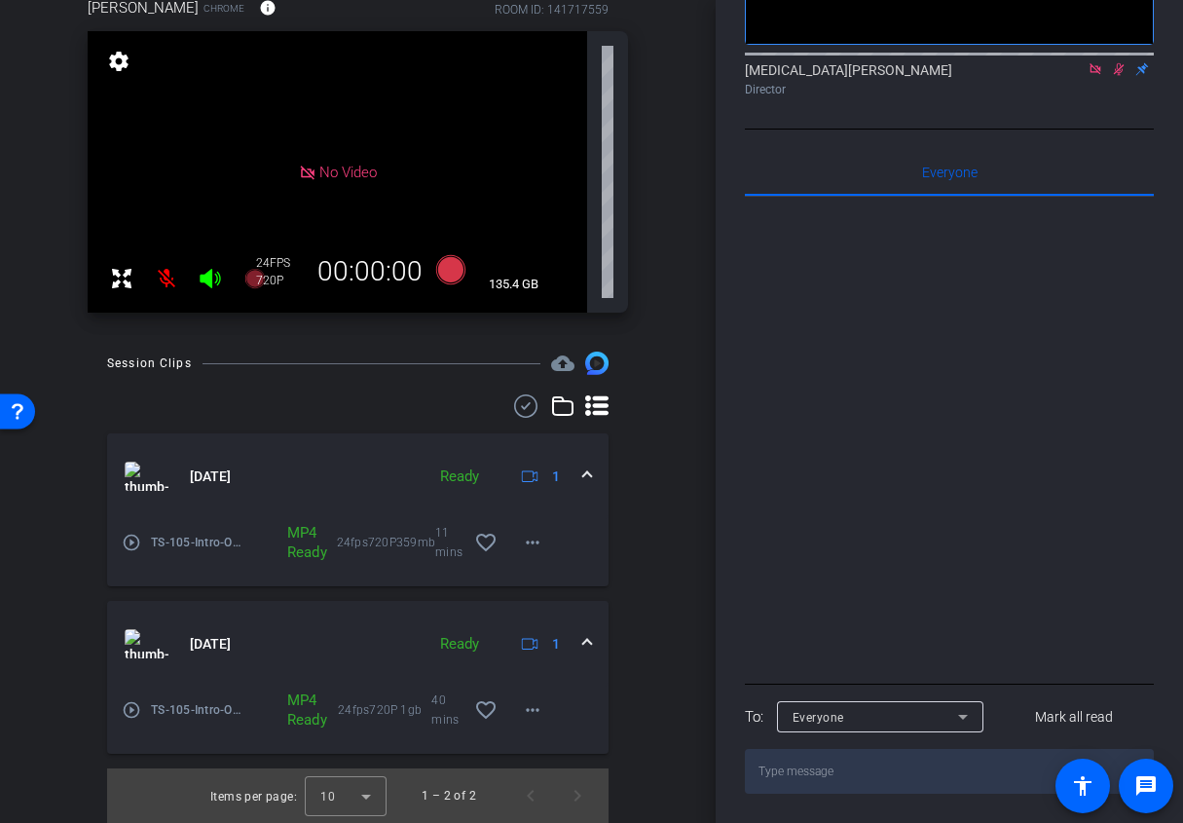
scroll to position [187, 0]
click at [524, 538] on mat-icon "more_horiz" at bounding box center [532, 542] width 23 height 23
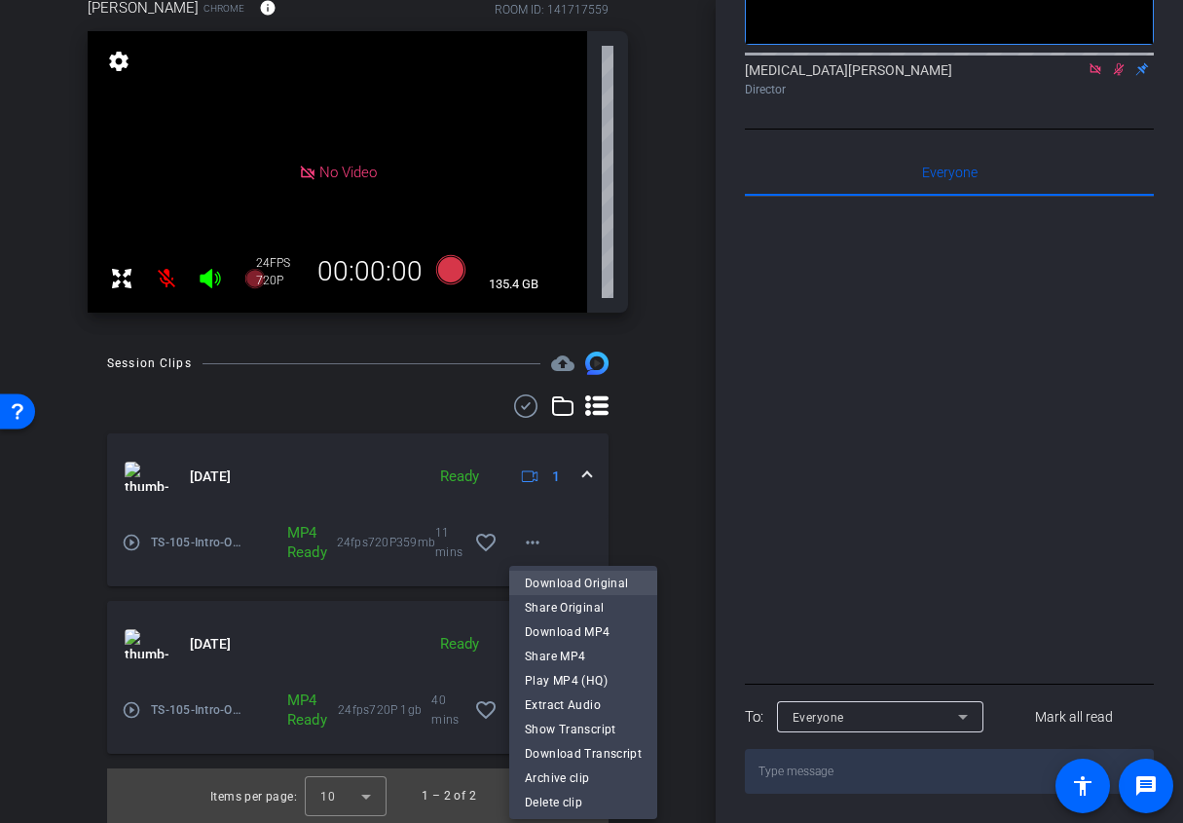
click at [612, 575] on span "Download Original" at bounding box center [583, 583] width 117 height 23
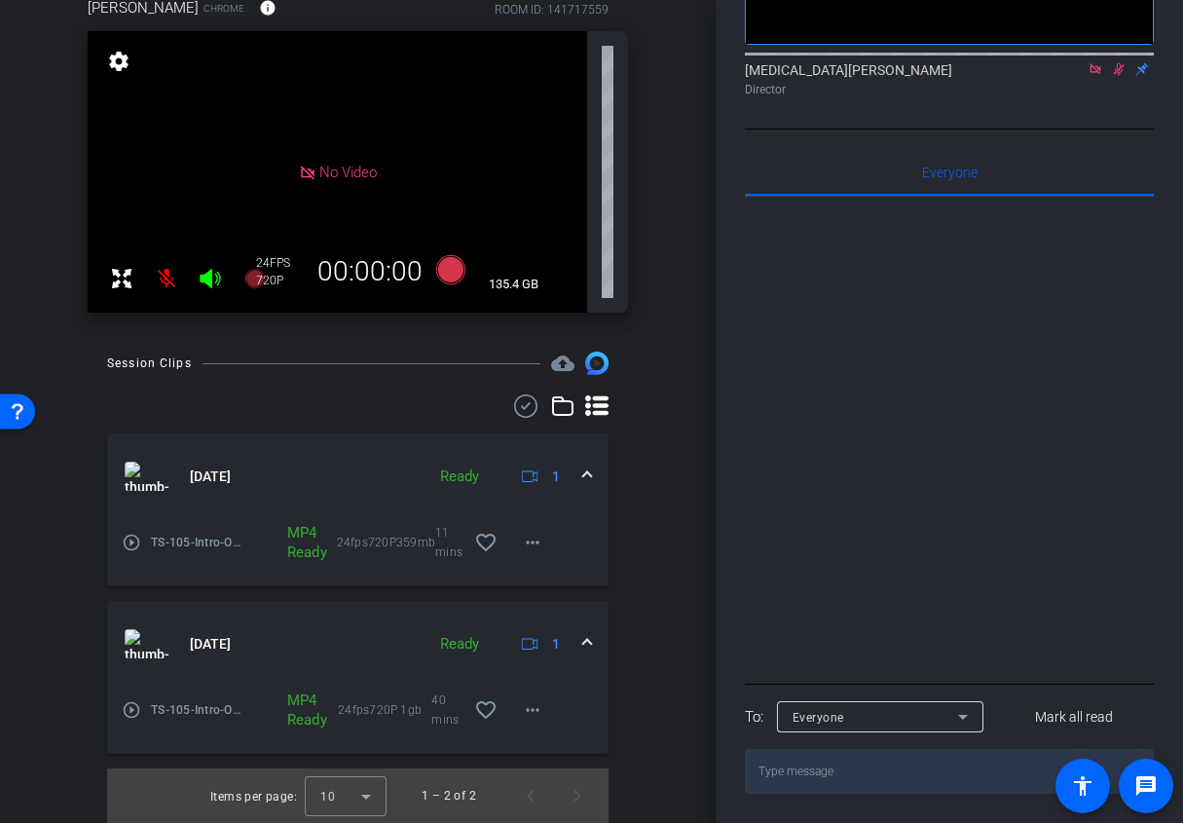
click at [581, 638] on div "[DATE] Ready 1" at bounding box center [354, 643] width 459 height 29
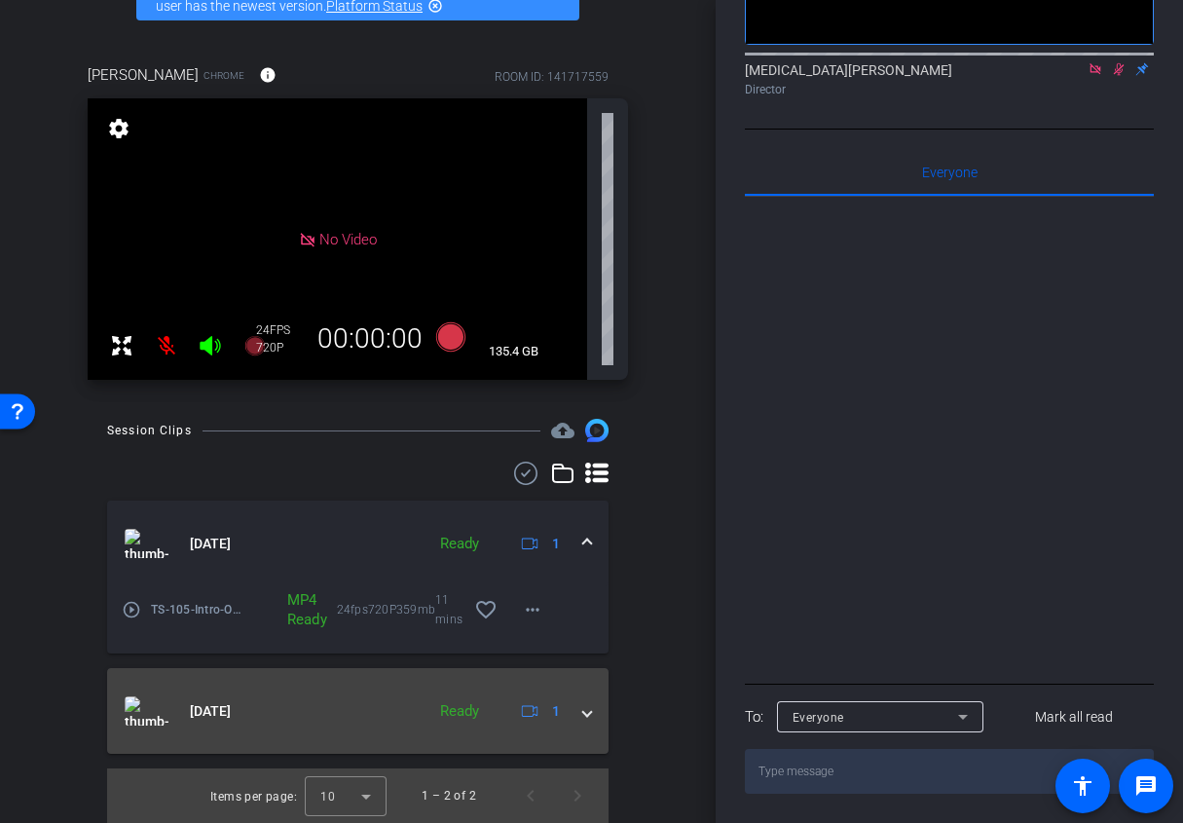
click at [593, 717] on mat-expansion-panel-header "[DATE] Ready 1" at bounding box center [358, 711] width 502 height 86
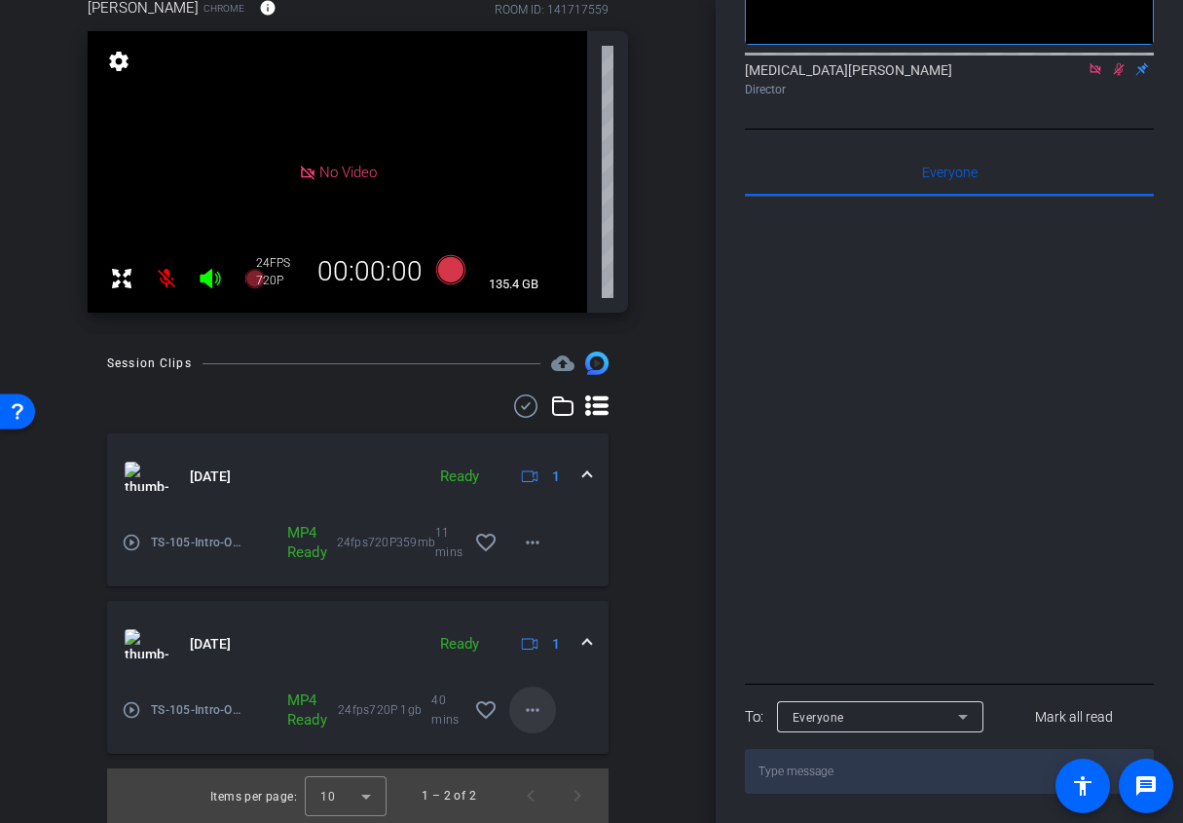
click at [519, 712] on span at bounding box center [532, 710] width 47 height 47
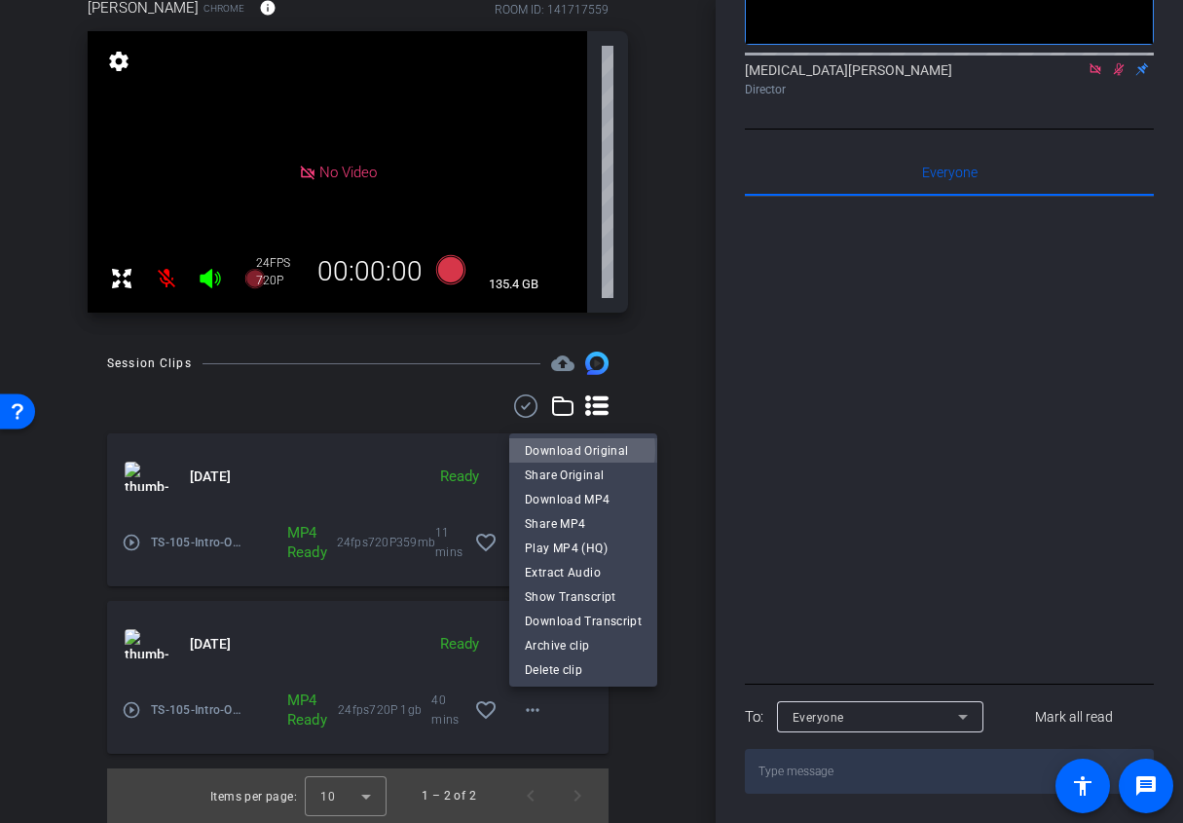
click at [566, 450] on span "Download Original" at bounding box center [583, 450] width 117 height 23
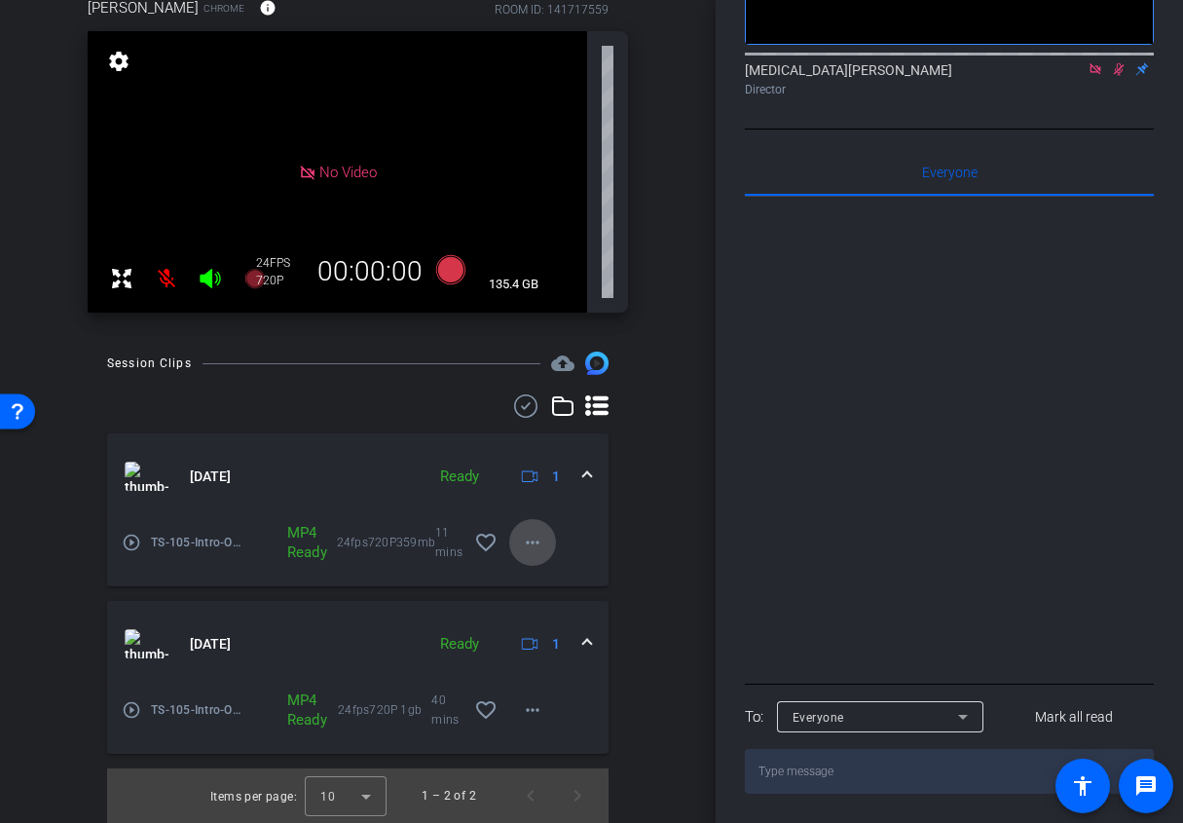
click at [516, 548] on span at bounding box center [532, 542] width 47 height 47
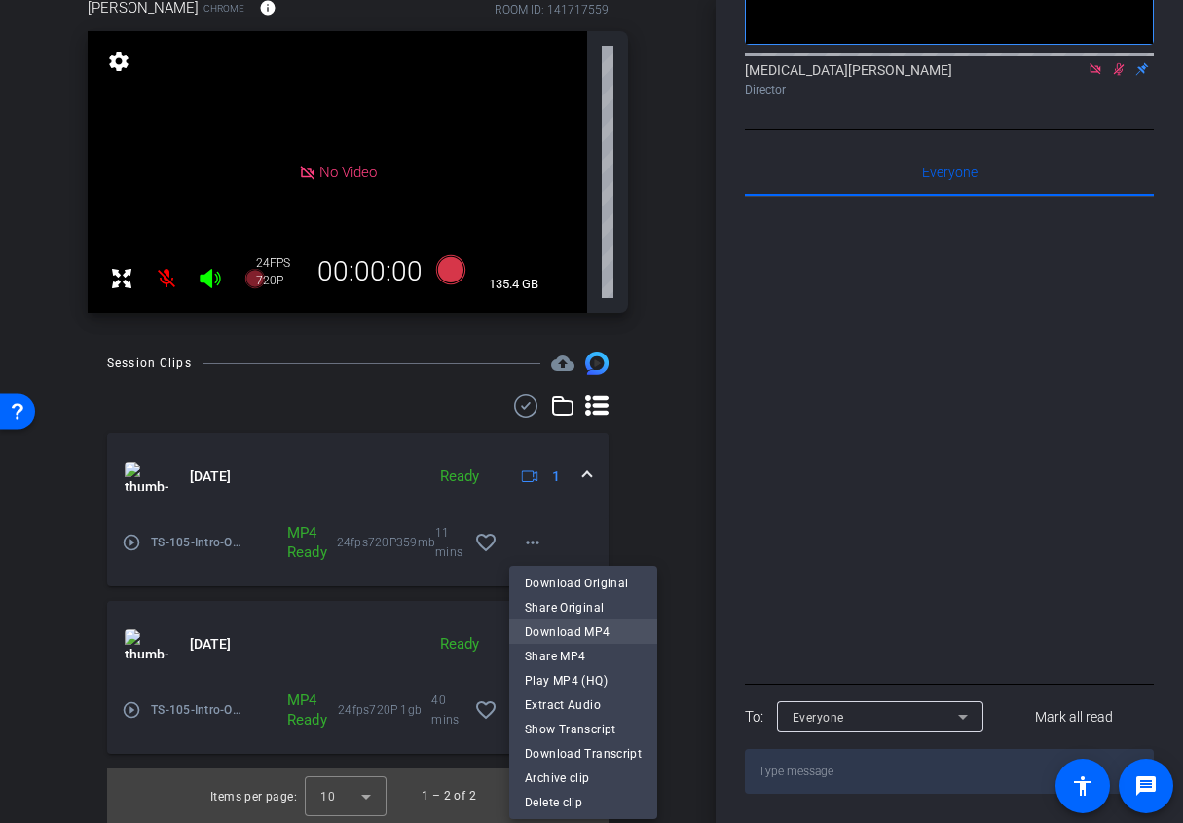
click at [585, 630] on span "Download MP4" at bounding box center [583, 631] width 117 height 23
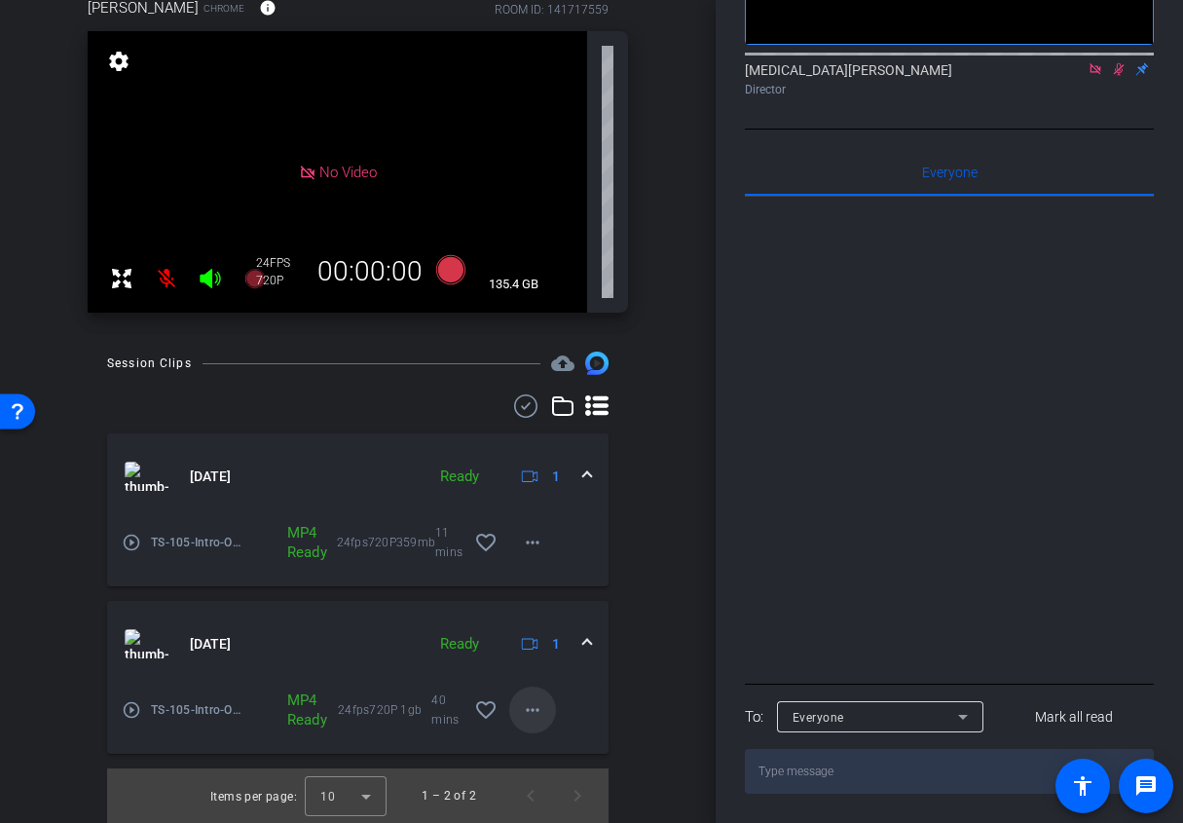
click at [539, 702] on mat-icon "more_horiz" at bounding box center [532, 709] width 23 height 23
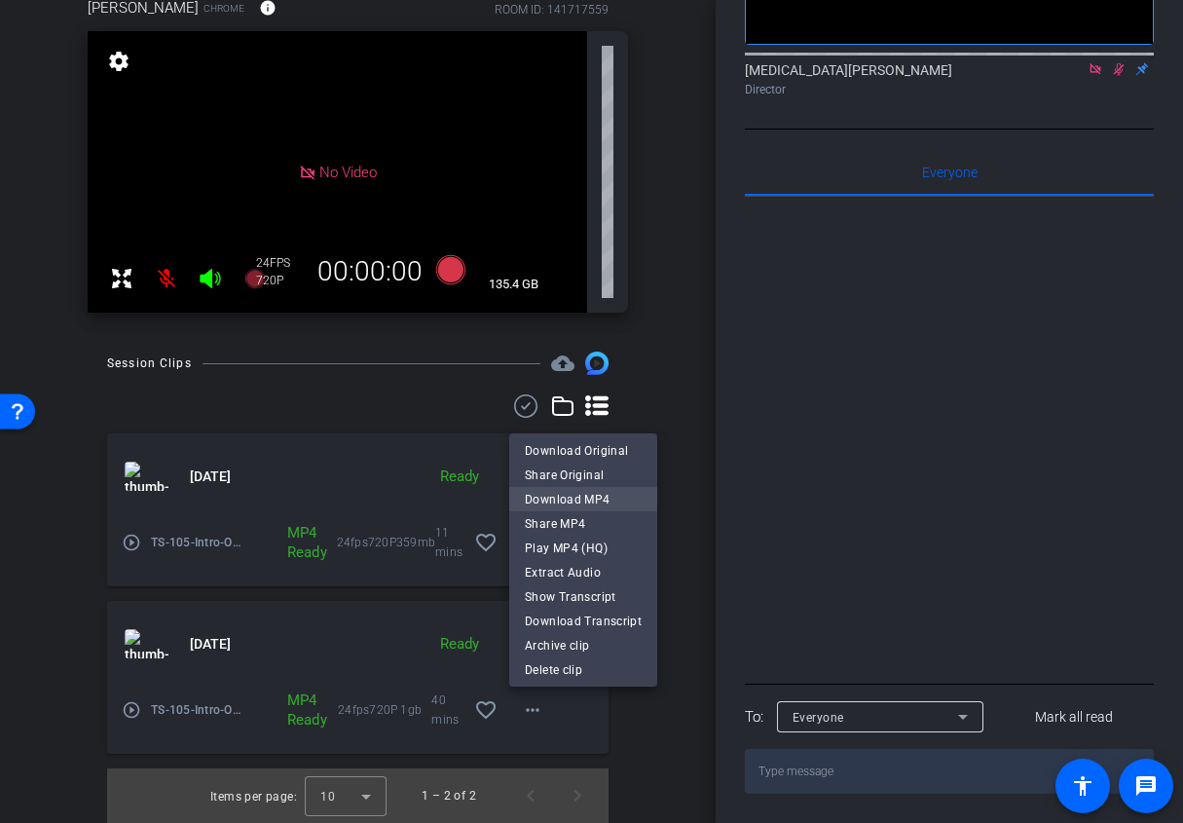
click at [597, 495] on span "Download MP4" at bounding box center [583, 499] width 117 height 23
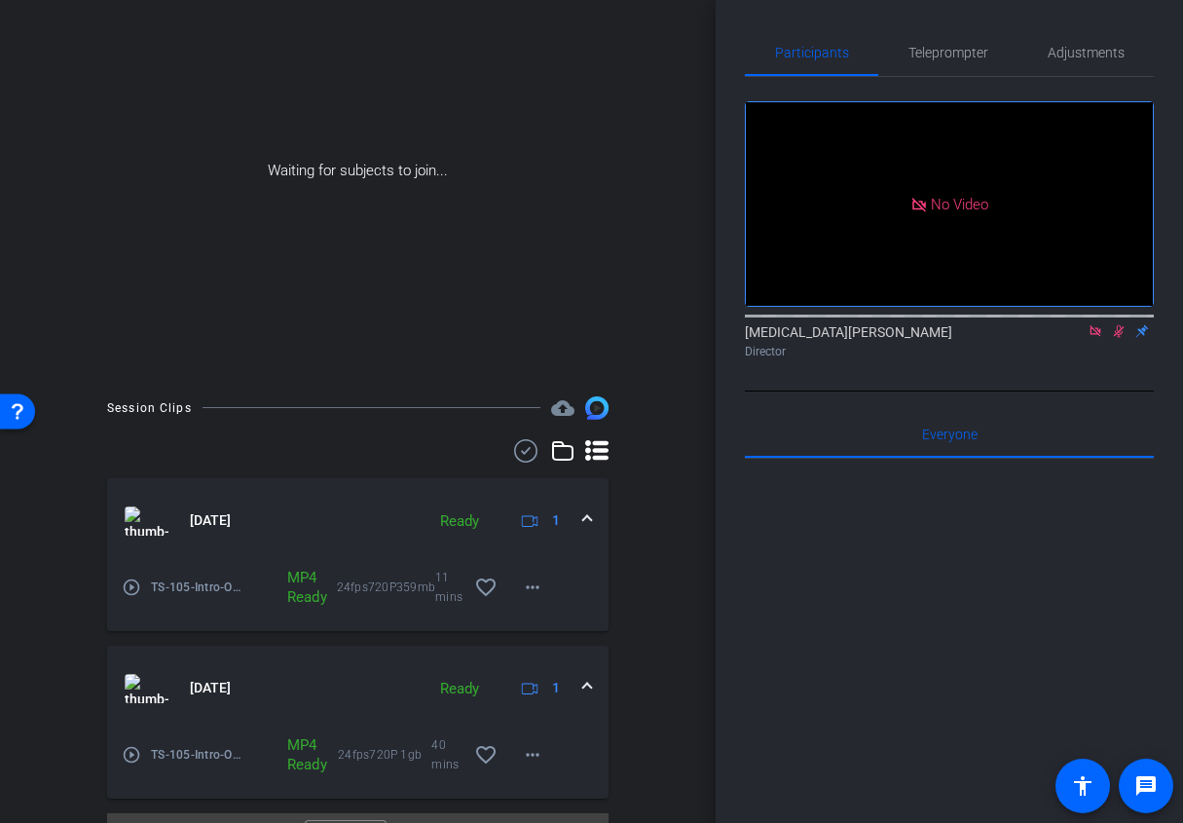
scroll to position [232, 0]
